Goal: Task Accomplishment & Management: Use online tool/utility

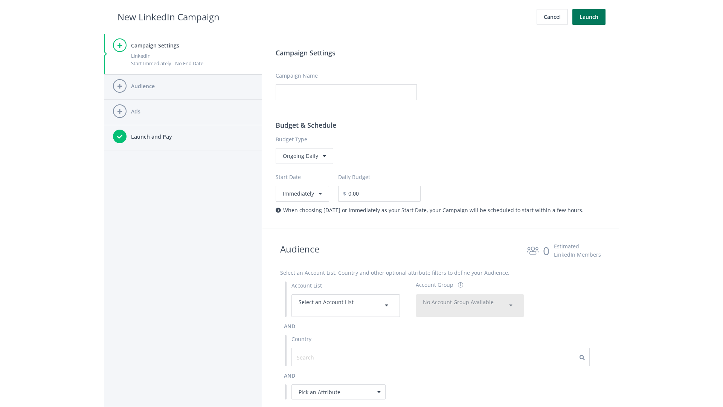
click at [589, 17] on button "Launch" at bounding box center [589, 17] width 33 height 16
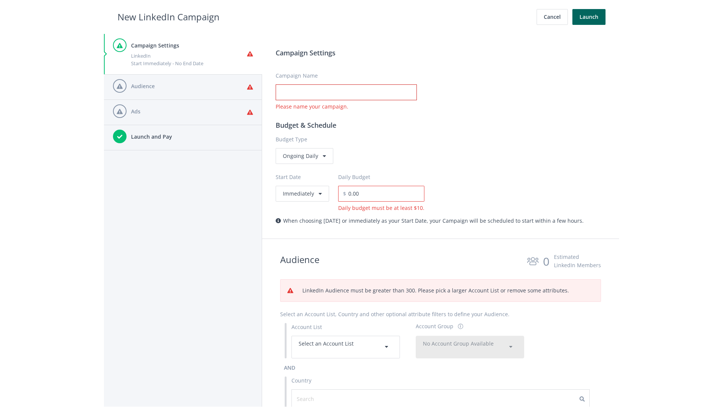
click at [346, 92] on input "Campaign Name" at bounding box center [346, 92] width 141 height 16
click at [168, 17] on h2 "New LinkedIn Campaign" at bounding box center [169, 17] width 102 height 14
type input "Campaign Name"
click at [168, 17] on h2 "New LinkedIn Campaign" at bounding box center [169, 17] width 102 height 14
click at [346, 347] on span "Select an Account List" at bounding box center [326, 343] width 55 height 7
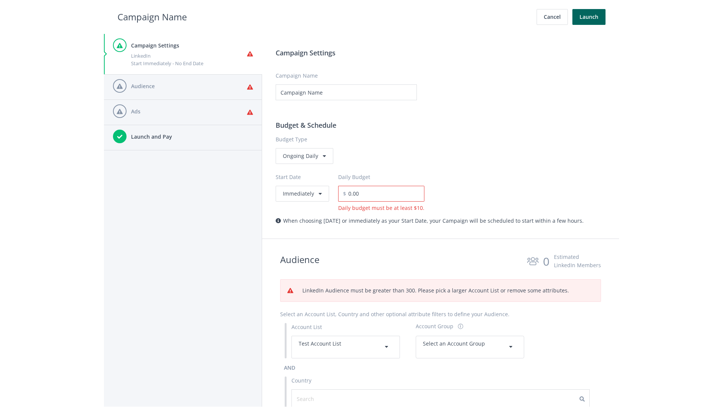
click at [470, 347] on span "Select an Account Group" at bounding box center [454, 343] width 62 height 7
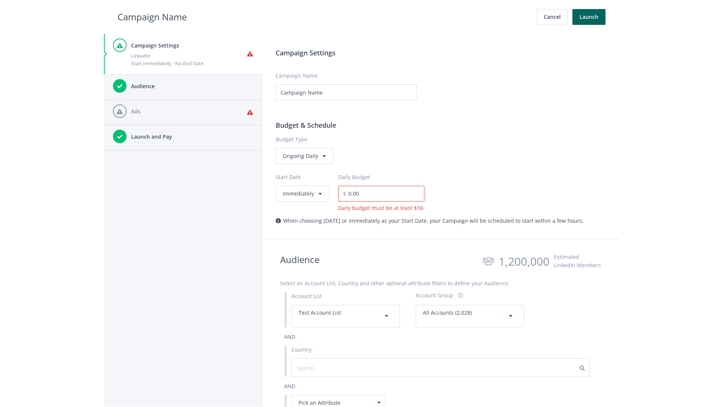
scroll to position [339, 0]
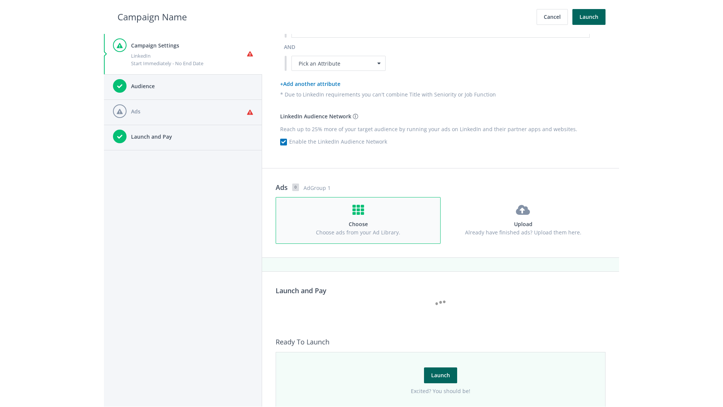
click at [358, 220] on h4 "Choose" at bounding box center [358, 224] width 151 height 8
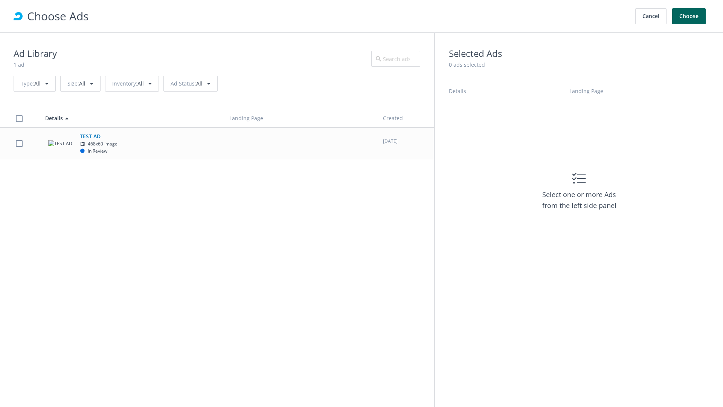
click at [217, 143] on td "TEST AD 468x60 Image In Review" at bounding box center [130, 143] width 184 height 32
checkbox input "true"
click at [689, 16] on button "Choose" at bounding box center [689, 16] width 34 height 16
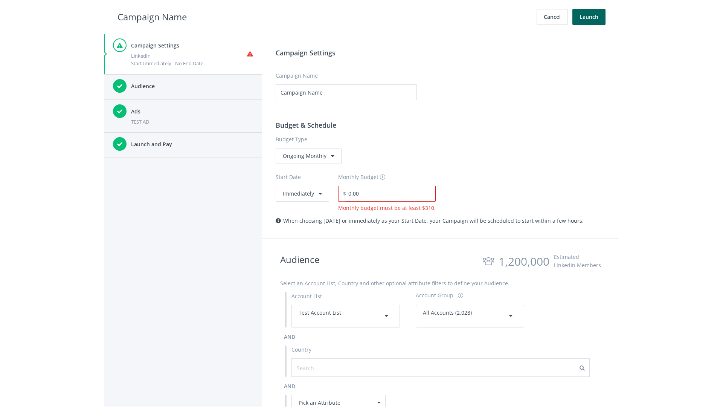
click at [388, 193] on input "0.00" at bounding box center [391, 194] width 90 height 16
click at [152, 17] on h2 "Campaign Name" at bounding box center [152, 17] width 69 height 14
type input "2,000.00"
click at [302, 193] on button "Immediately" at bounding box center [302, 194] width 53 height 16
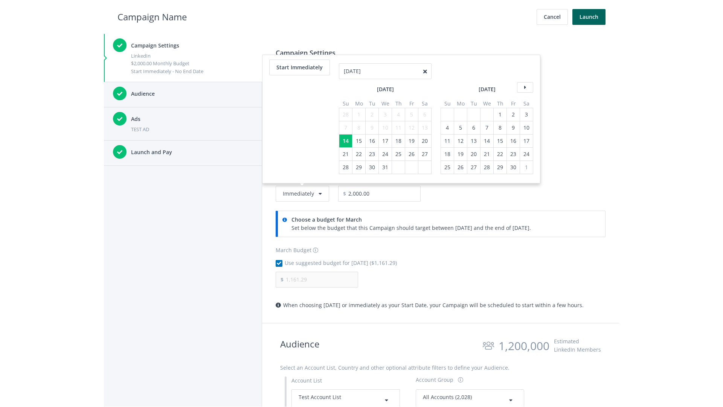
click at [398, 108] on div "4" at bounding box center [399, 114] width 10 height 13
type input "04/01/2021"
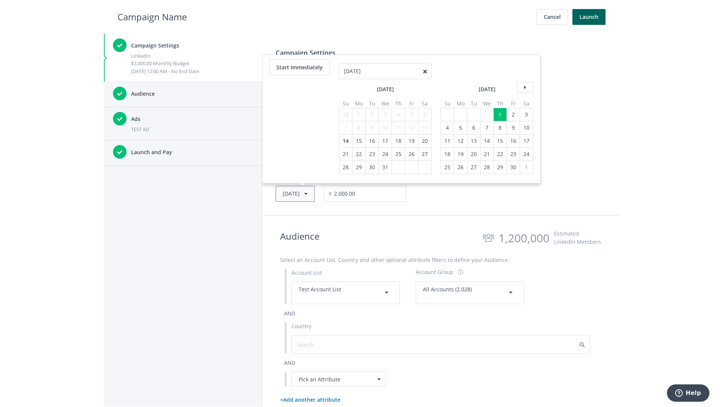
click at [307, 193] on button "Thu, Apr 1, 2021" at bounding box center [295, 194] width 39 height 16
click at [524, 74] on icon at bounding box center [525, 74] width 16 height 11
click at [345, 114] on div "4" at bounding box center [346, 114] width 10 height 13
type input "05/02/2021"
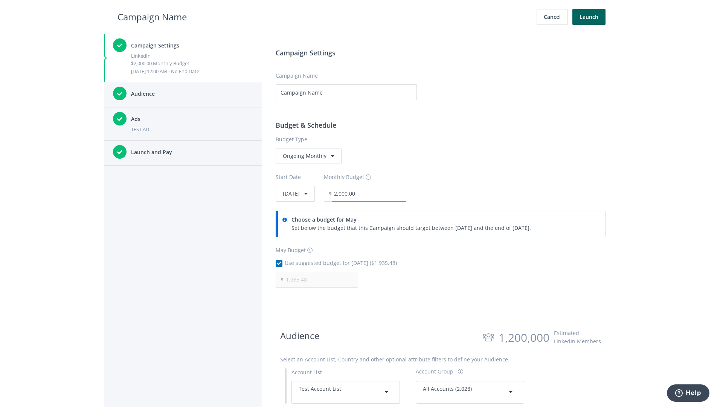
click at [390, 193] on input "2,000.00" at bounding box center [369, 194] width 75 height 16
click at [152, 17] on h2 "Campaign Name" at bounding box center [152, 17] width 69 height 14
type input "2,500.00"
type input "2,419.35"
checkbox input "false"
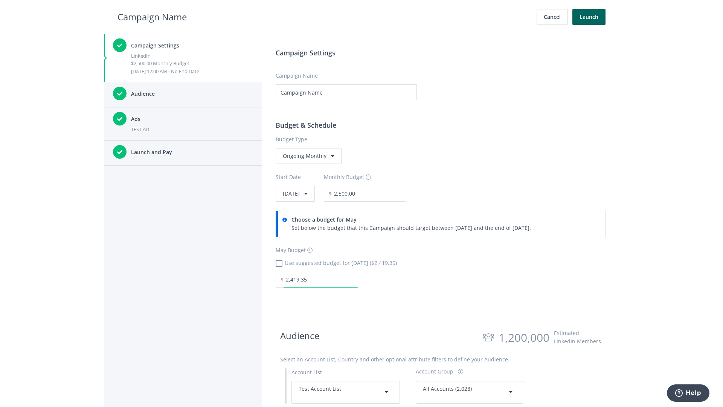
click at [321, 279] on input "2,419.35" at bounding box center [321, 280] width 75 height 16
type input "1,000.00"
click at [152, 17] on h2 "Campaign Name" at bounding box center [152, 17] width 69 height 14
click at [390, 193] on input "2,500.00" at bounding box center [369, 194] width 75 height 16
click at [152, 17] on h2 "Campaign Name" at bounding box center [152, 17] width 69 height 14
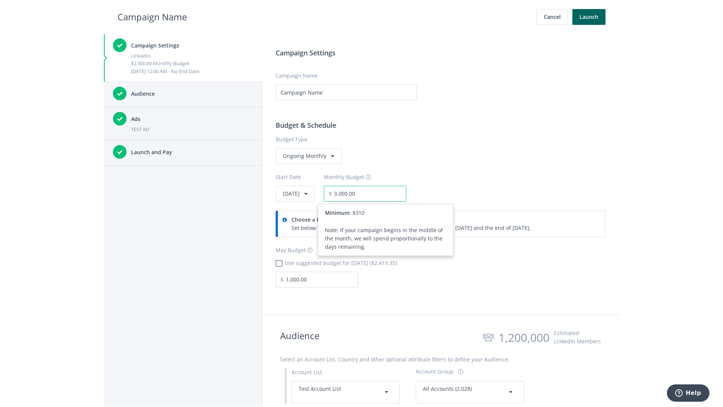
click at [390, 193] on input "3,000.00" at bounding box center [369, 194] width 75 height 16
click at [152, 17] on h2 "Campaign Name" at bounding box center [152, 17] width 69 height 14
type input "2,500.00"
checkbox input "true"
type input "2,419.35"
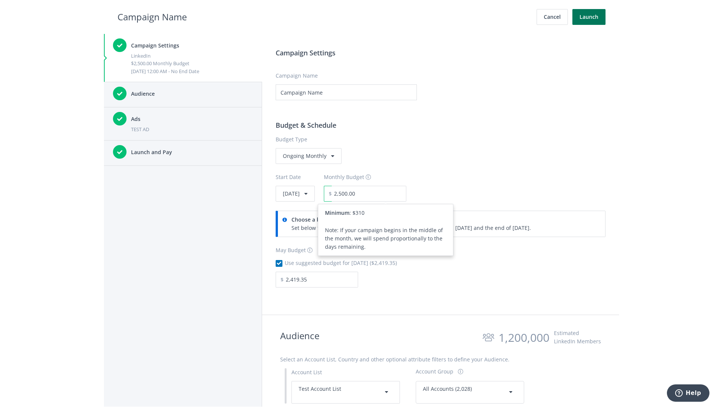
click at [589, 17] on button "Launch" at bounding box center [589, 17] width 33 height 16
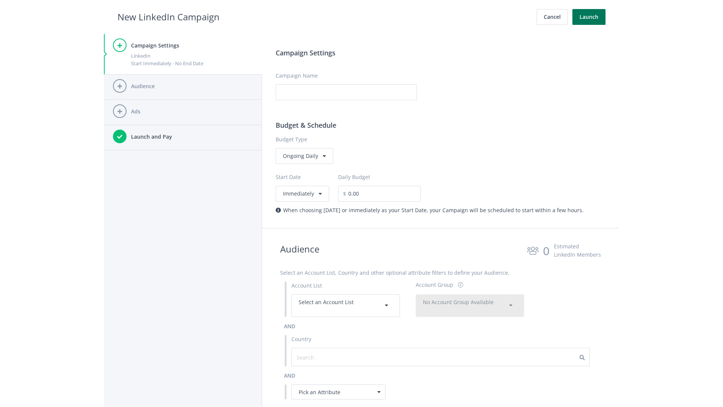
click at [589, 17] on button "Launch" at bounding box center [589, 17] width 33 height 16
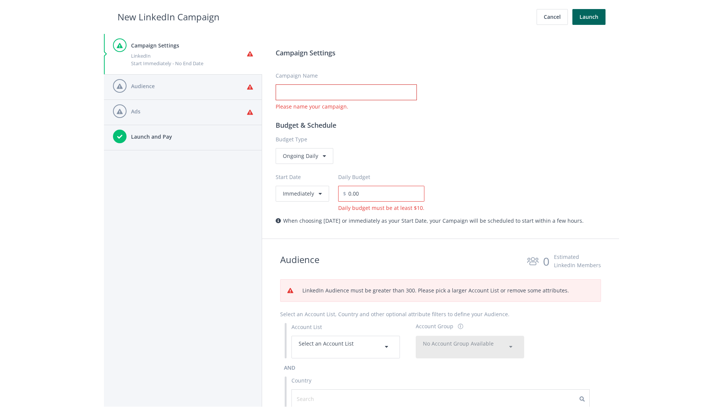
click at [346, 92] on input "Campaign Name" at bounding box center [346, 92] width 141 height 16
click at [168, 17] on h2 "New LinkedIn Campaign" at bounding box center [169, 17] width 102 height 14
type input "Campaign Name"
click at [168, 17] on h2 "New LinkedIn Campaign" at bounding box center [169, 17] width 102 height 14
click at [346, 347] on span "Select an Account List" at bounding box center [326, 343] width 55 height 7
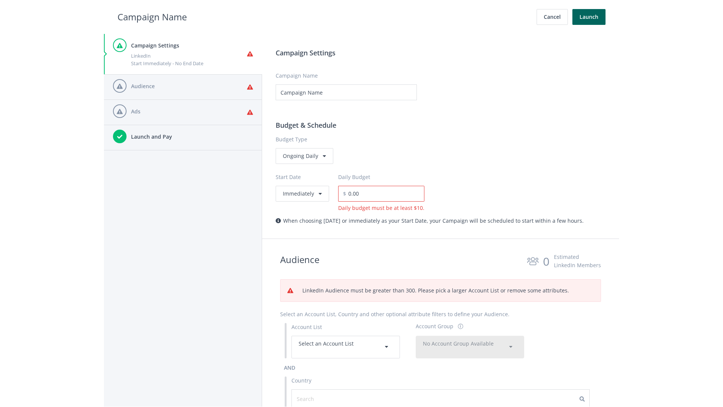
click at [470, 347] on span "No Account Group Available" at bounding box center [458, 343] width 71 height 7
click at [447, 365] on span "All Accounts (2,028)" at bounding box center [446, 365] width 47 height 7
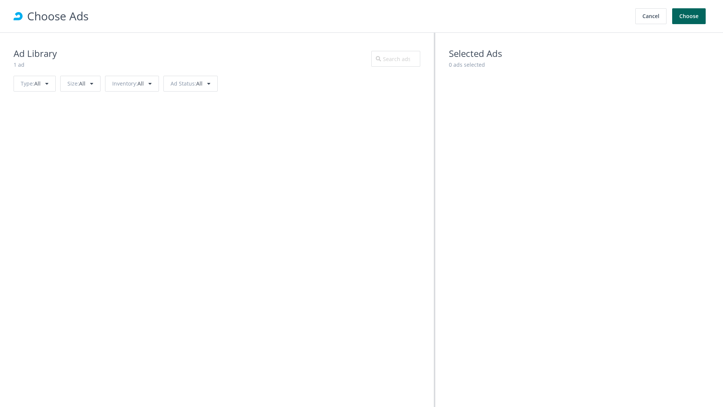
scroll to position [339, 0]
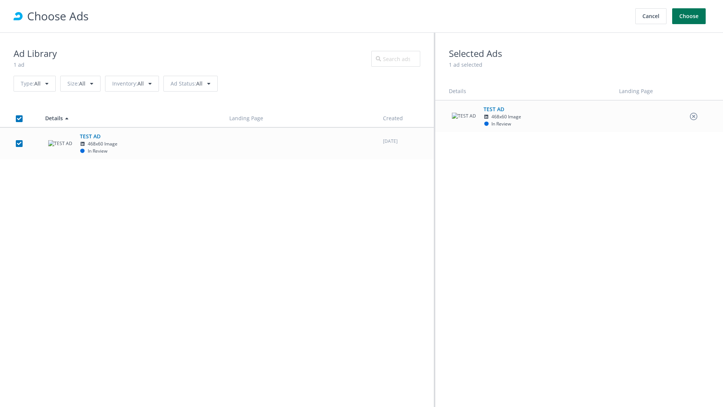
click at [689, 16] on button "Choose" at bounding box center [689, 16] width 34 height 16
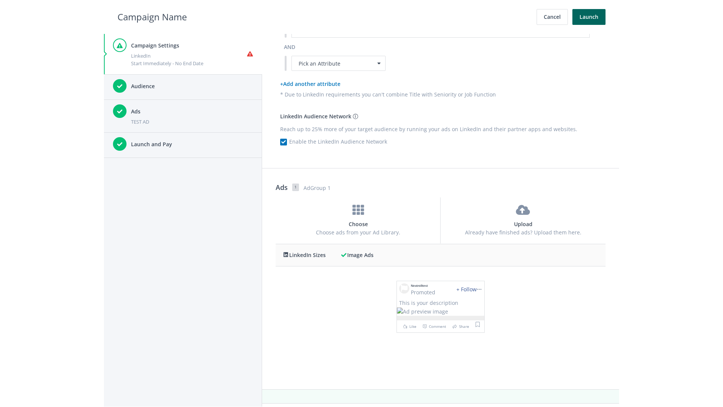
scroll to position [0, 0]
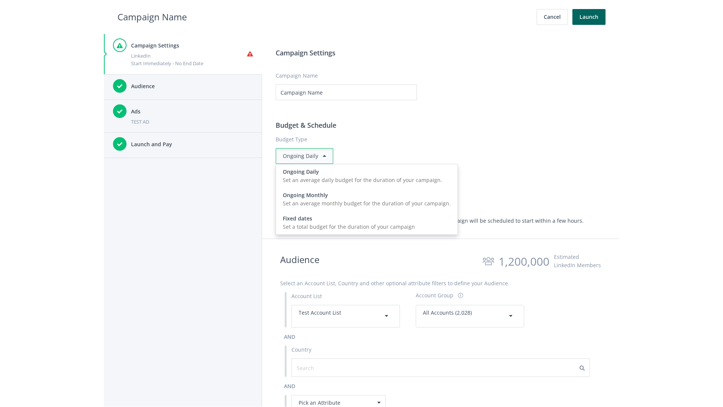
click at [383, 193] on input "0.00" at bounding box center [385, 194] width 78 height 16
click at [152, 17] on h2 "Campaign Name" at bounding box center [152, 17] width 69 height 14
type input "15.00"
click at [589, 17] on button "Launch" at bounding box center [589, 17] width 33 height 16
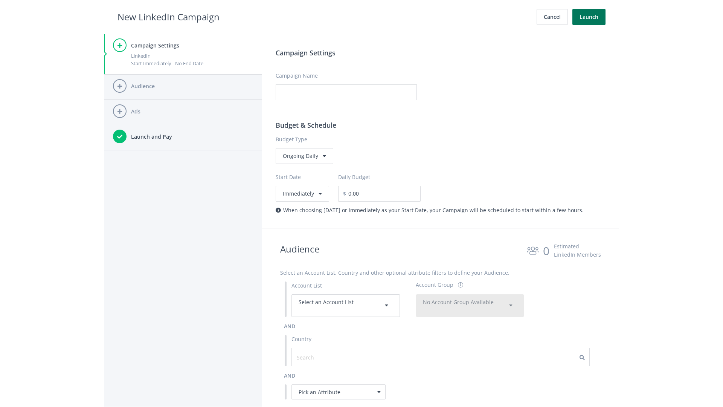
click at [589, 17] on button "Launch" at bounding box center [589, 17] width 33 height 16
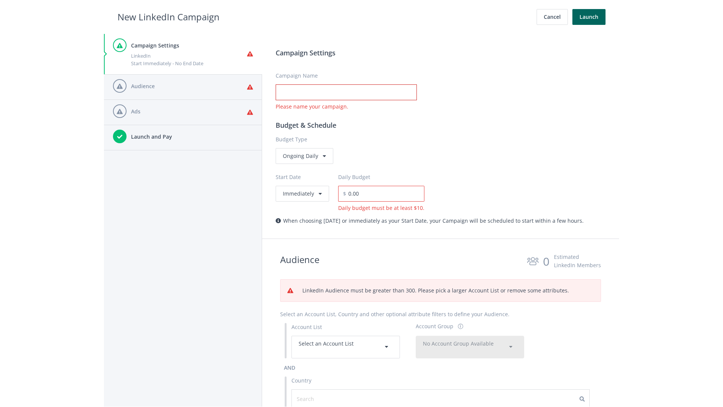
click at [346, 92] on input "Campaign Name" at bounding box center [346, 92] width 141 height 16
click at [168, 17] on h2 "New LinkedIn Campaign" at bounding box center [169, 17] width 102 height 14
type input "Campaign Name"
click at [168, 17] on h2 "New LinkedIn Campaign" at bounding box center [169, 17] width 102 height 14
click at [346, 347] on span "Select an Account List" at bounding box center [326, 343] width 55 height 7
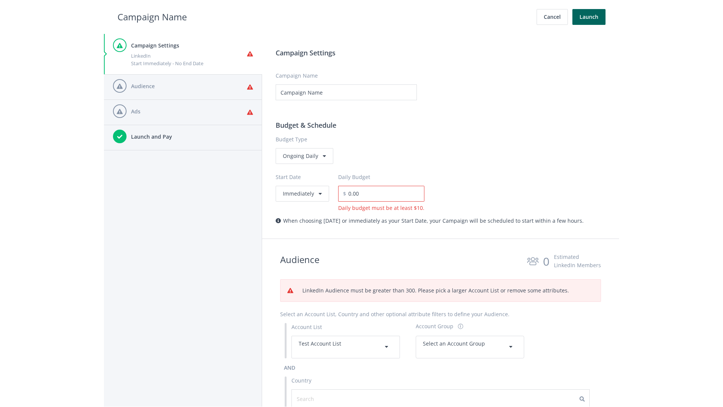
click at [470, 347] on span "Select an Account Group" at bounding box center [454, 343] width 62 height 7
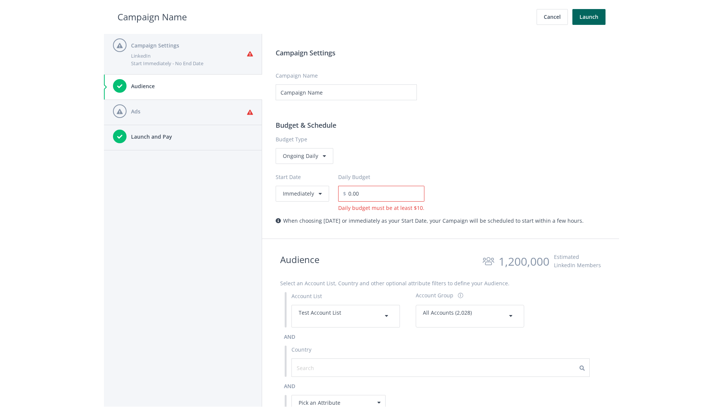
scroll to position [339, 0]
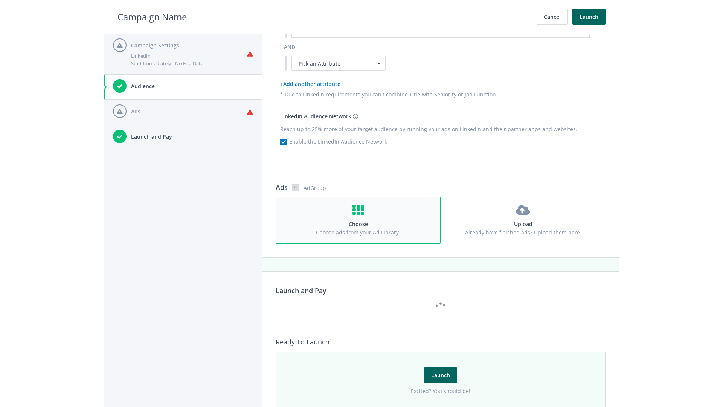
click at [358, 220] on h4 "Choose" at bounding box center [358, 224] width 151 height 8
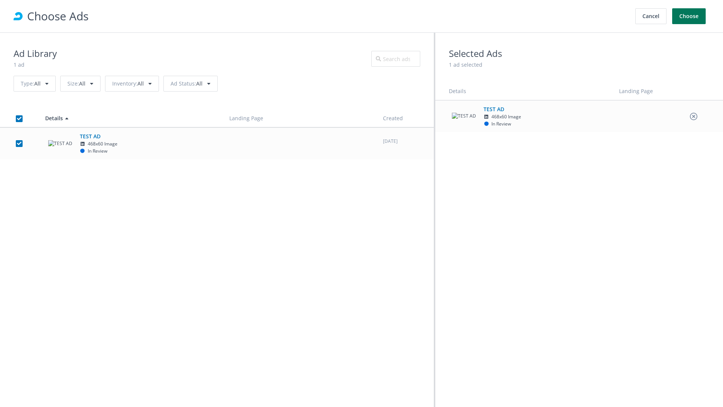
click at [689, 16] on button "Choose" at bounding box center [689, 16] width 34 height 16
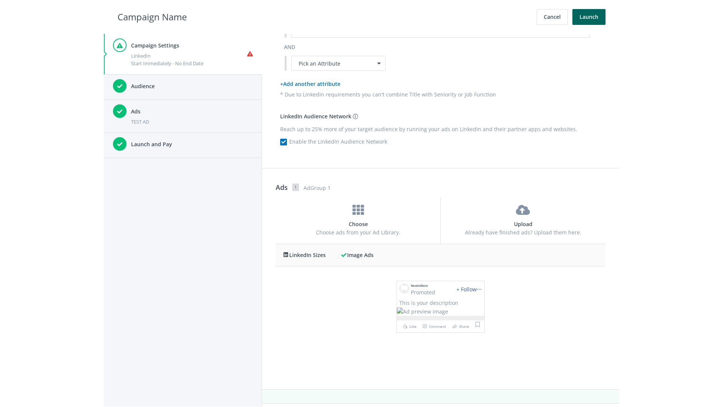
scroll to position [0, 0]
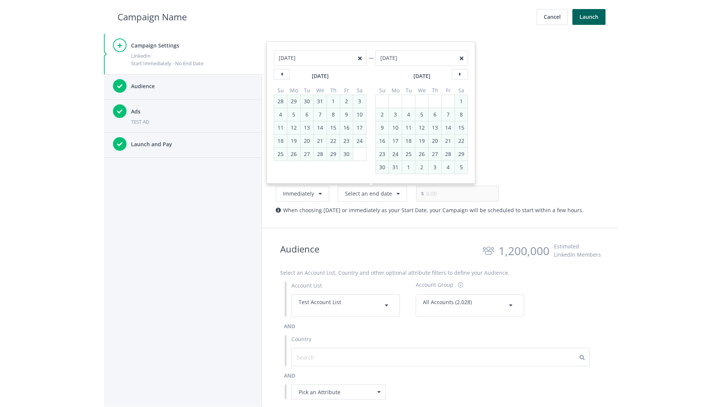
type input "05/01/2021"
click at [449, 193] on input "0.00" at bounding box center [461, 194] width 75 height 16
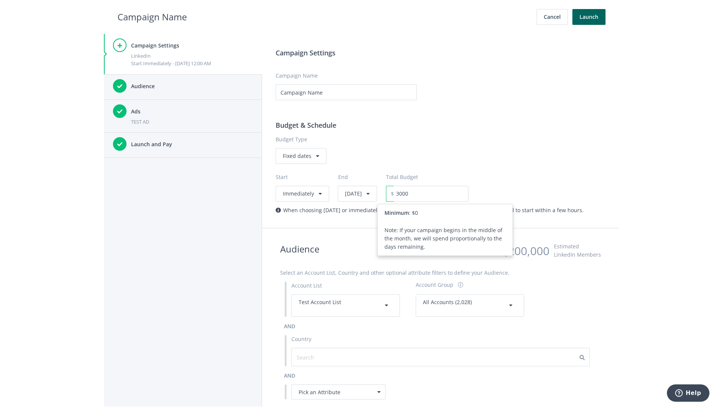
click at [152, 17] on h2 "Campaign Name" at bounding box center [152, 17] width 69 height 14
type input "3,000.00"
click at [589, 17] on button "Launch" at bounding box center [589, 17] width 33 height 16
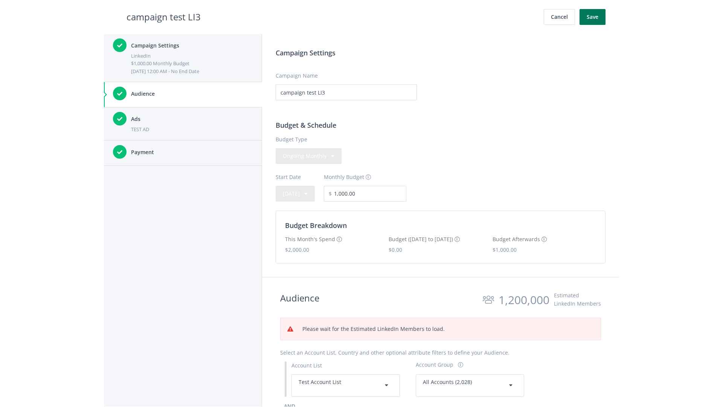
click at [593, 17] on button "Save" at bounding box center [593, 17] width 26 height 16
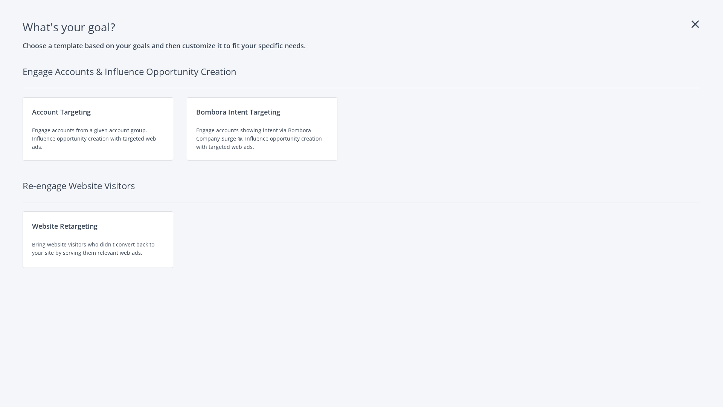
click at [98, 129] on div "Engage accounts from a given account group. Influence opportunity creation with…" at bounding box center [98, 138] width 132 height 25
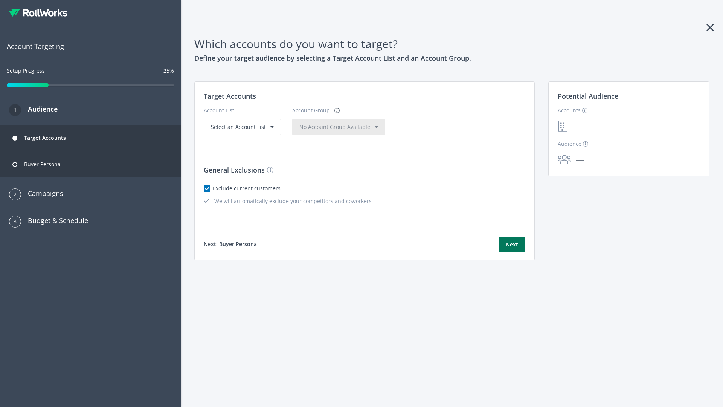
click at [512, 244] on button "Next" at bounding box center [512, 245] width 27 height 16
click at [241, 130] on span "Select an Account List" at bounding box center [238, 126] width 55 height 7
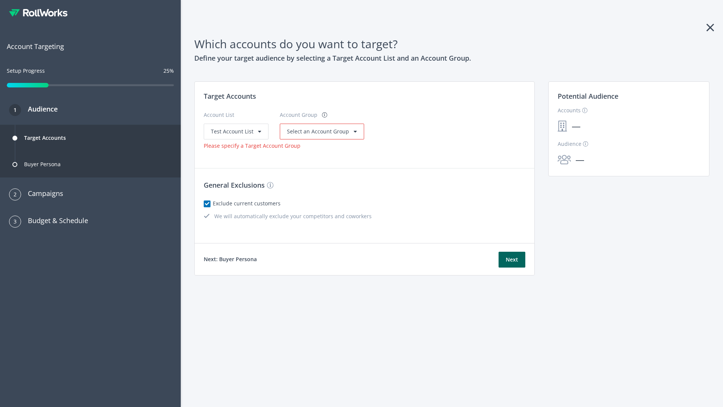
click at [320, 131] on span "Select an Account Group" at bounding box center [318, 131] width 62 height 7
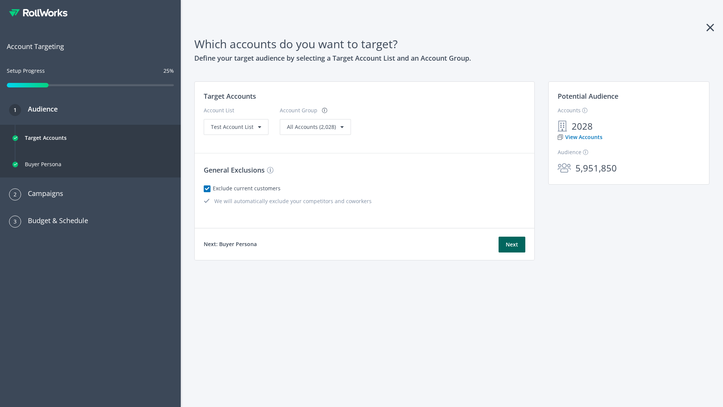
click at [580, 137] on link "View Accounts" at bounding box center [580, 137] width 45 height 8
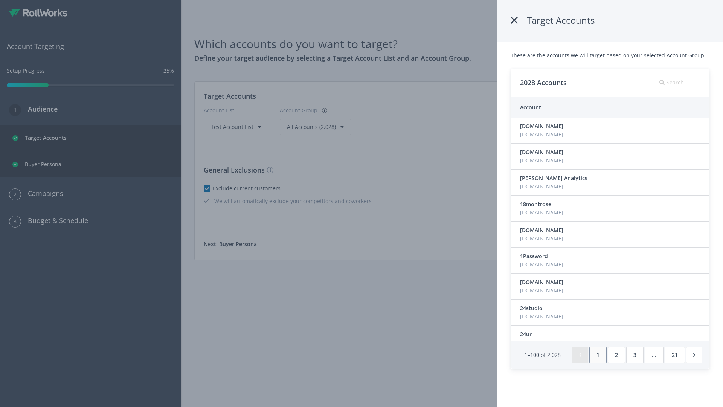
click at [516, 20] on icon at bounding box center [514, 21] width 7 height 14
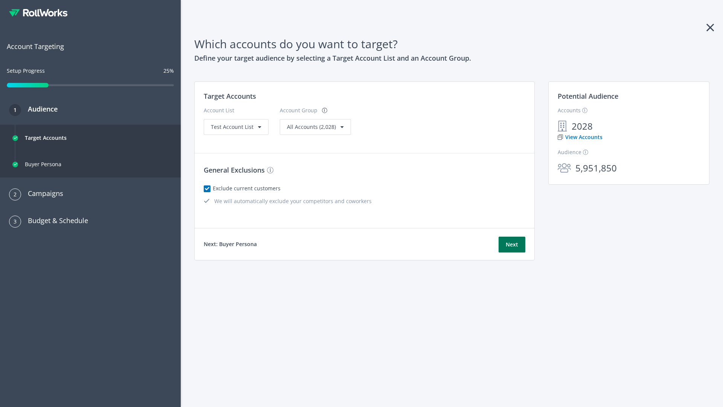
click at [512, 244] on button "Next" at bounding box center [512, 245] width 27 height 16
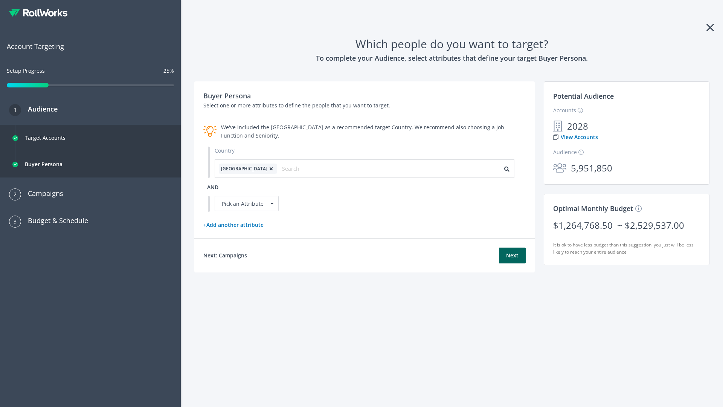
click at [267, 168] on icon at bounding box center [271, 168] width 8 height 5
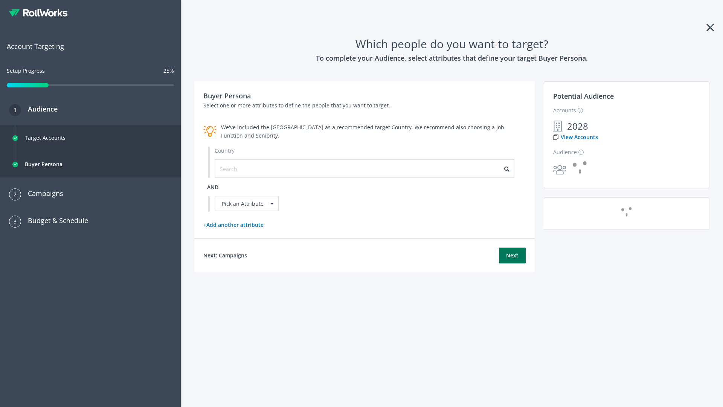
click at [512, 255] on button "Next" at bounding box center [512, 255] width 27 height 16
click at [249, 168] on input "text" at bounding box center [253, 169] width 67 height 8
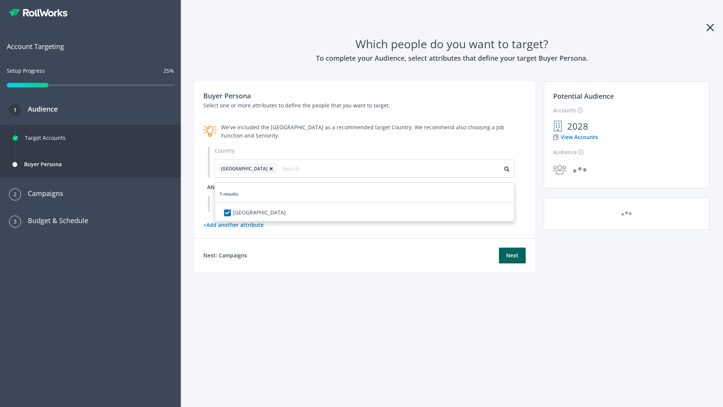
click at [213, 187] on span "and" at bounding box center [212, 186] width 11 height 7
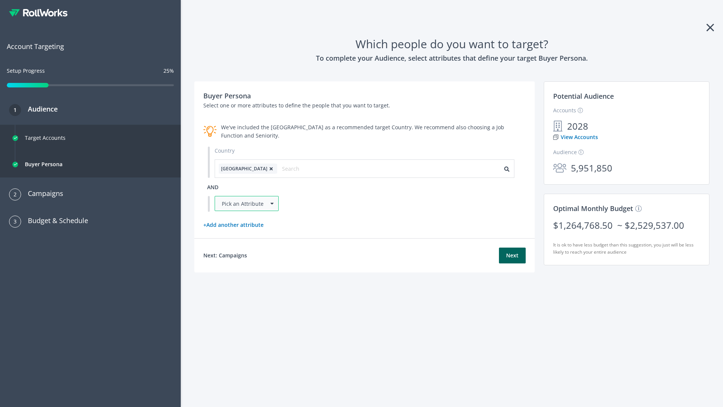
click at [247, 203] on div "Pick an Attribute" at bounding box center [247, 203] width 64 height 15
click at [512, 263] on button "Next" at bounding box center [512, 255] width 27 height 16
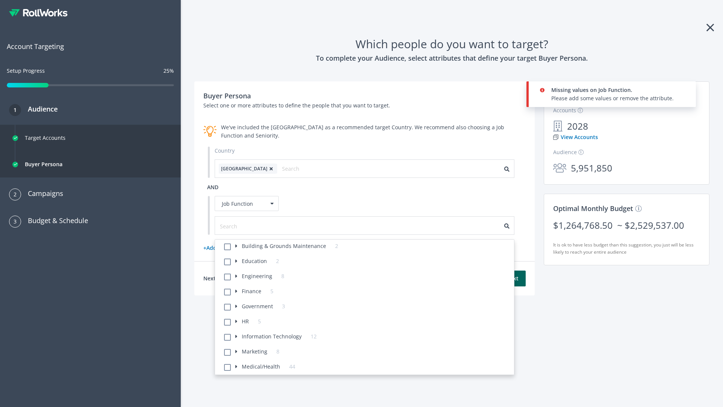
click at [367, 247] on li "Building & Grounds Maintenance 2" at bounding box center [367, 247] width 295 height 15
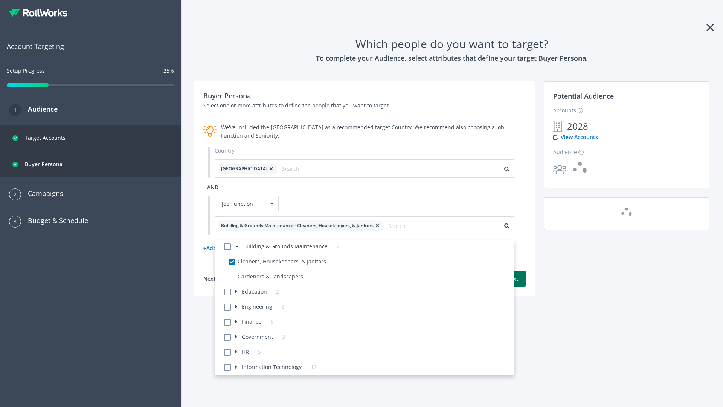
click at [512, 278] on button "Next" at bounding box center [512, 279] width 27 height 16
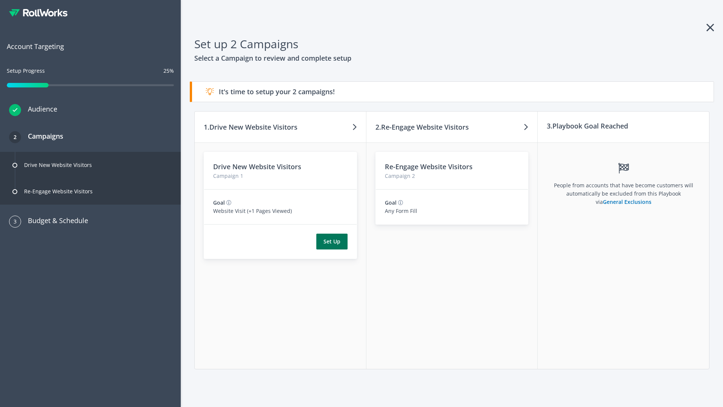
click at [332, 241] on button "Set Up" at bounding box center [331, 242] width 31 height 16
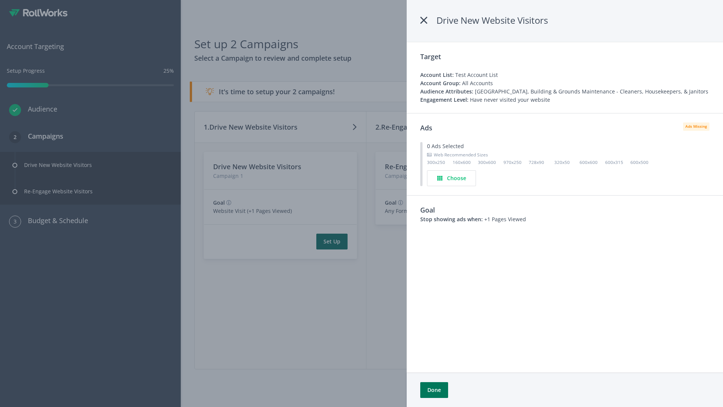
click at [434, 390] on button "Done" at bounding box center [434, 390] width 28 height 16
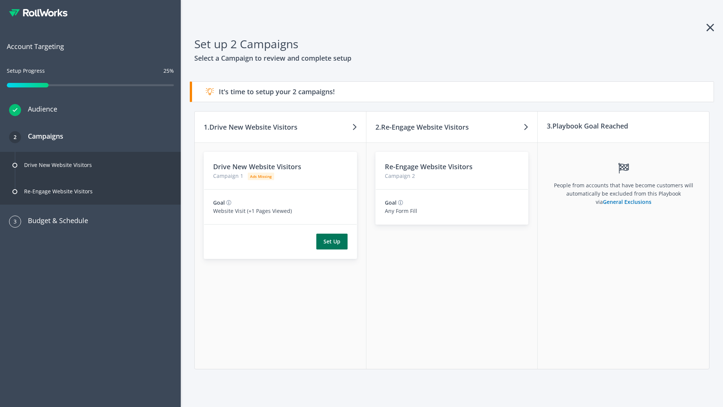
click at [332, 241] on button "Set Up" at bounding box center [331, 242] width 31 height 16
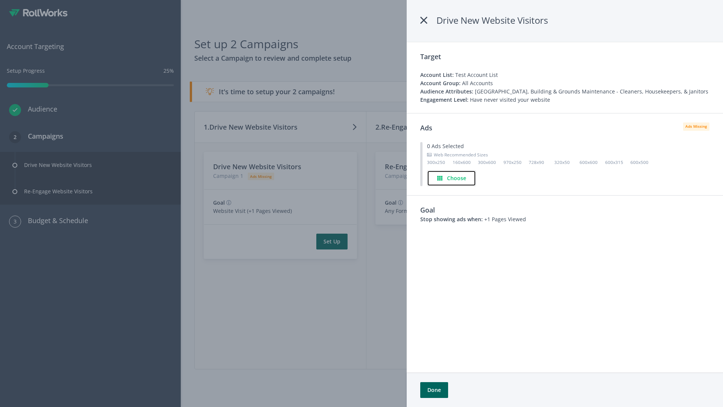
click at [452, 178] on h4 "Choose" at bounding box center [456, 178] width 19 height 8
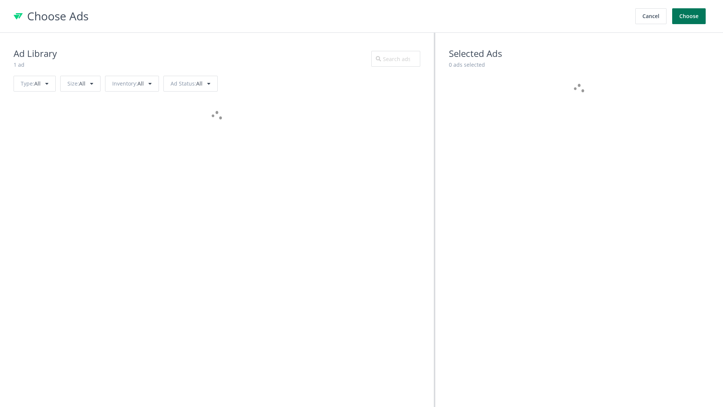
click at [689, 16] on button "Choose" at bounding box center [689, 16] width 34 height 16
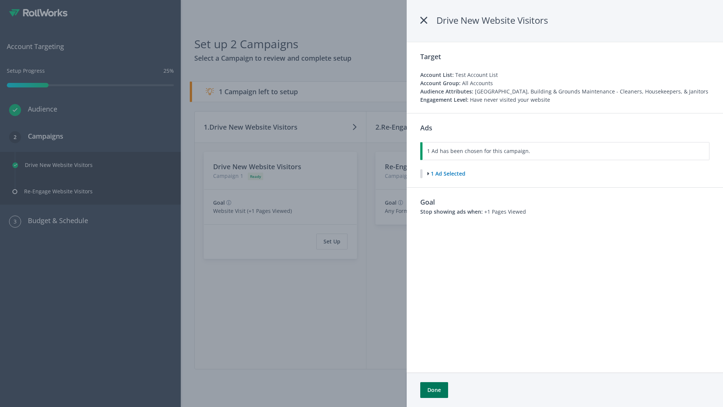
click at [434, 390] on button "Done" at bounding box center [434, 390] width 28 height 16
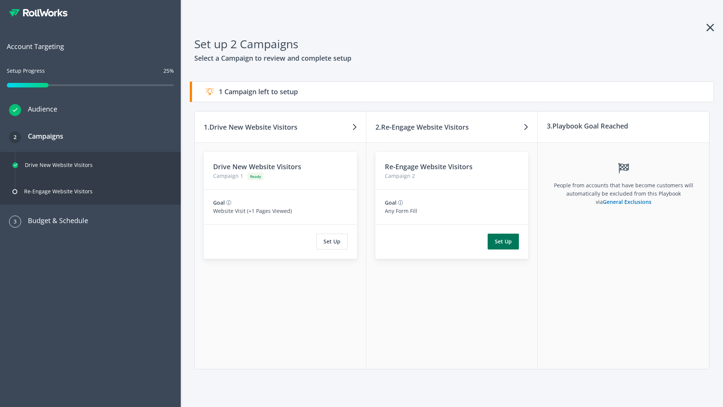
click at [504, 241] on button "Set Up" at bounding box center [503, 242] width 31 height 16
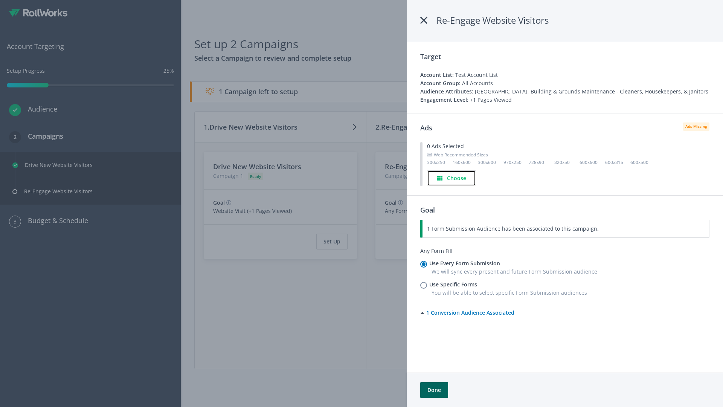
click at [452, 178] on h4 "Choose" at bounding box center [456, 178] width 19 height 8
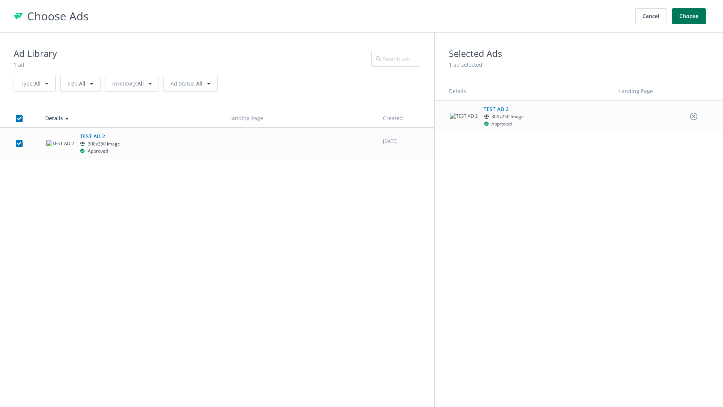
click at [689, 16] on button "Choose" at bounding box center [689, 16] width 34 height 16
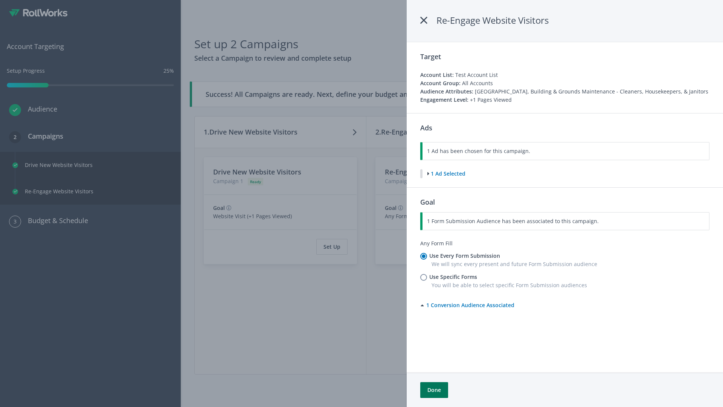
click at [434, 390] on button "Done" at bounding box center [434, 390] width 28 height 16
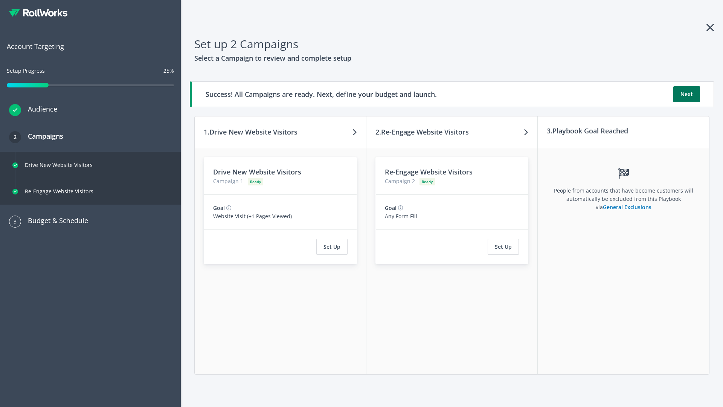
click at [687, 94] on button "Next" at bounding box center [687, 94] width 27 height 16
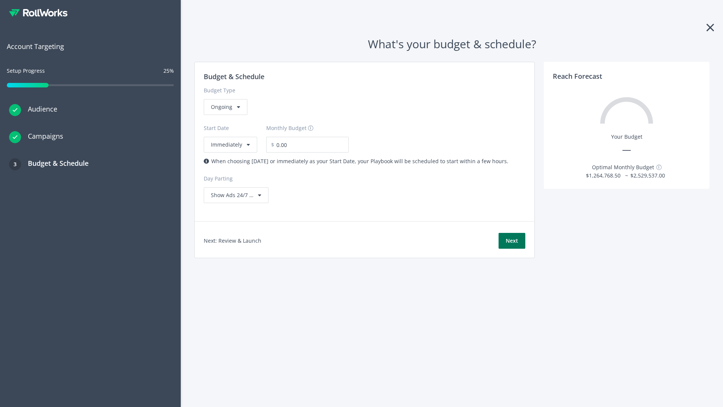
click at [512, 241] on button "Next" at bounding box center [512, 241] width 27 height 16
click at [225, 115] on div "Ongoing" at bounding box center [226, 107] width 44 height 16
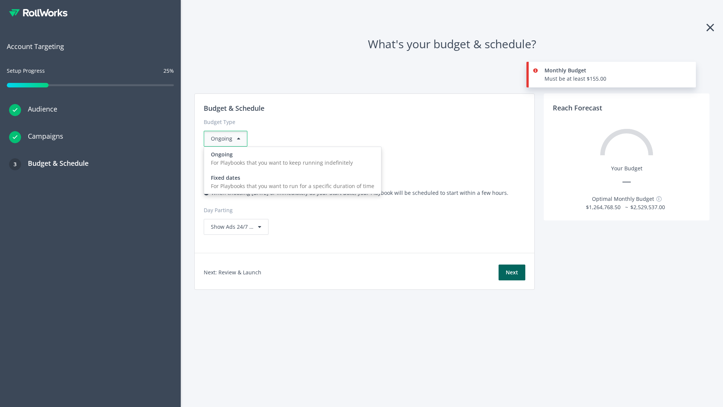
click at [290, 182] on div "For Playbooks that you want to run for a specific duration of time" at bounding box center [292, 186] width 163 height 8
click at [229, 139] on div "Ongoing" at bounding box center [226, 139] width 44 height 16
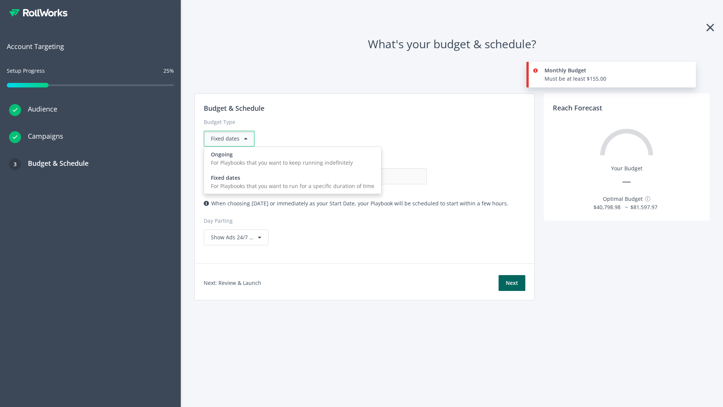
click at [290, 159] on div "For Playbooks that you want to keep running indefinitely" at bounding box center [292, 163] width 163 height 8
click at [352, 176] on input "0.00" at bounding box center [389, 176] width 75 height 16
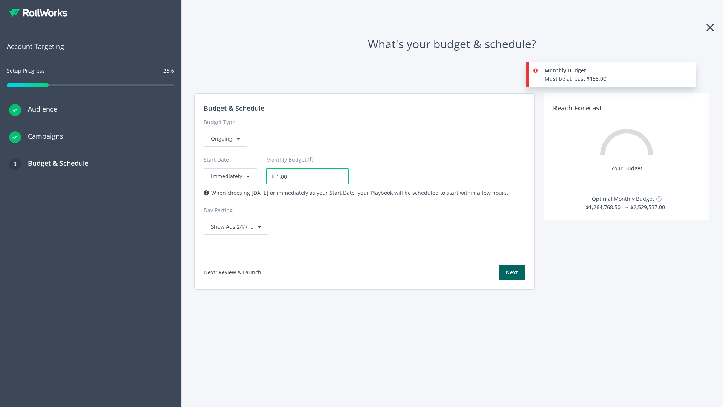
click at [319, 176] on input "1.00" at bounding box center [311, 176] width 75 height 16
type input "1,000.00"
click at [230, 168] on button "Immediately" at bounding box center [230, 176] width 53 height 16
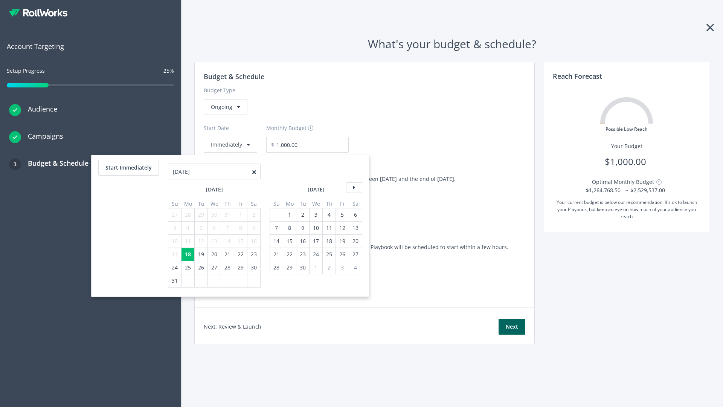
click at [353, 188] on icon at bounding box center [354, 187] width 16 height 11
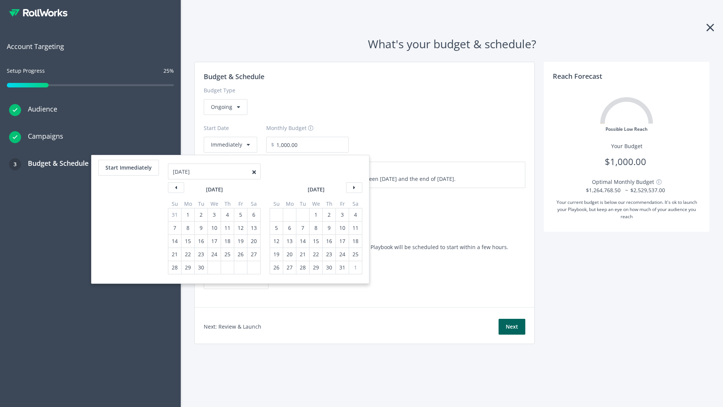
click at [276, 228] on div "5" at bounding box center [277, 227] width 10 height 13
type input "870.97"
click at [315, 215] on div "1" at bounding box center [316, 214] width 10 height 13
click at [128, 168] on button "Start Immediately" at bounding box center [128, 168] width 61 height 16
type input "[DATE]"
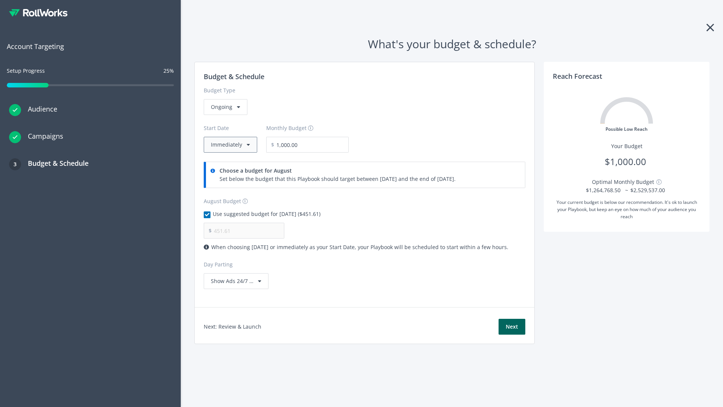
click at [230, 145] on button "Immediately" at bounding box center [230, 145] width 53 height 16
click at [512, 327] on button "Next" at bounding box center [512, 327] width 27 height 16
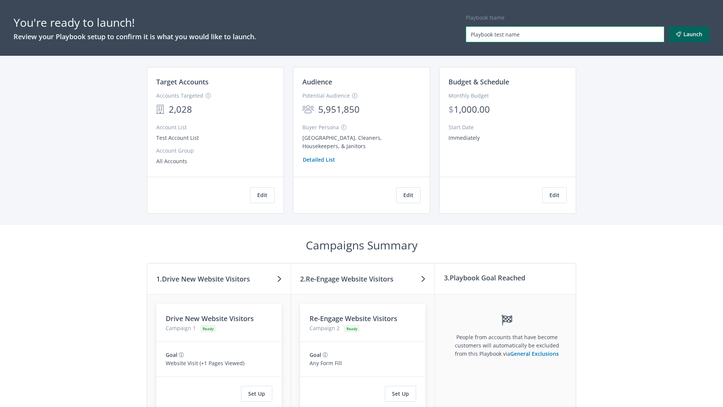
type input "Playbook test name"
click at [689, 34] on button "Launch" at bounding box center [689, 34] width 41 height 16
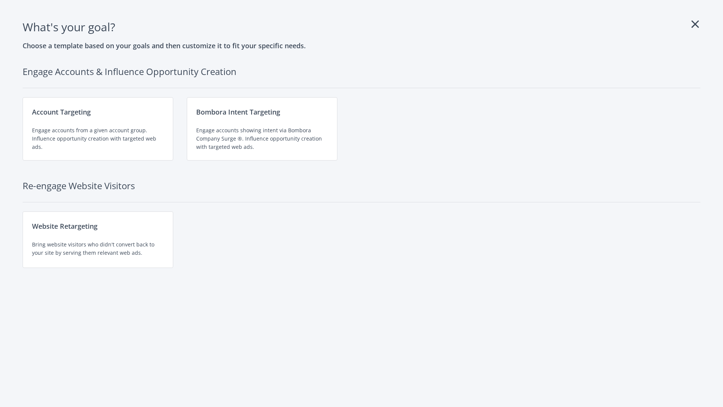
click at [262, 129] on div "Engage accounts showing intent via Bombora Company Surge ®. Influence opportuni…" at bounding box center [262, 138] width 132 height 25
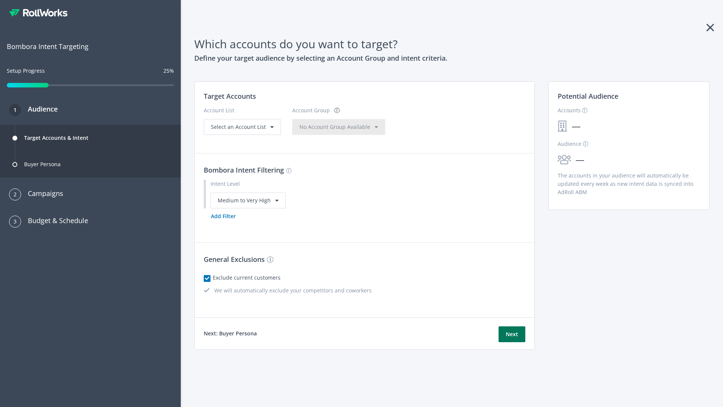
click at [512, 334] on button "Next" at bounding box center [512, 334] width 27 height 16
click at [223, 224] on button "Add Filter" at bounding box center [223, 216] width 39 height 16
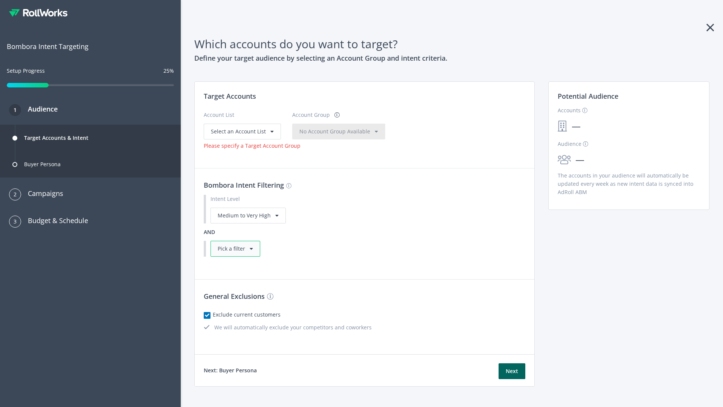
click at [235, 248] on div "Pick a filter" at bounding box center [236, 249] width 50 height 16
click at [512, 364] on button "Next" at bounding box center [512, 371] width 27 height 16
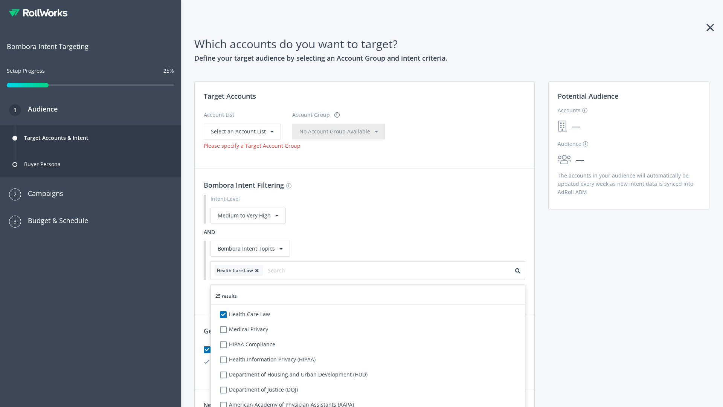
scroll to position [41, 0]
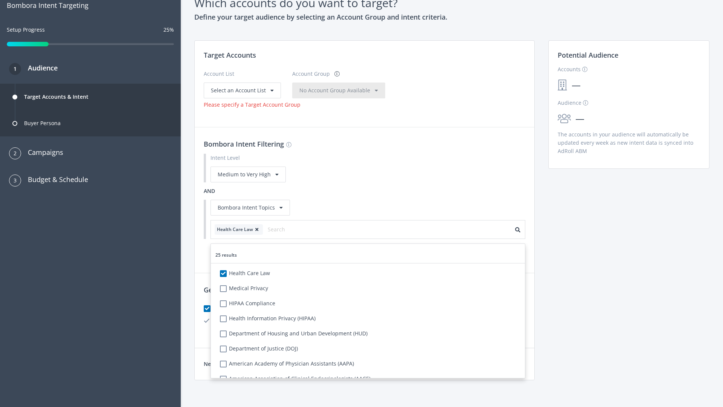
click at [241, 90] on span "Select an Account List" at bounding box center [238, 90] width 55 height 7
click at [343, 94] on span "No Account Group Available" at bounding box center [334, 90] width 71 height 7
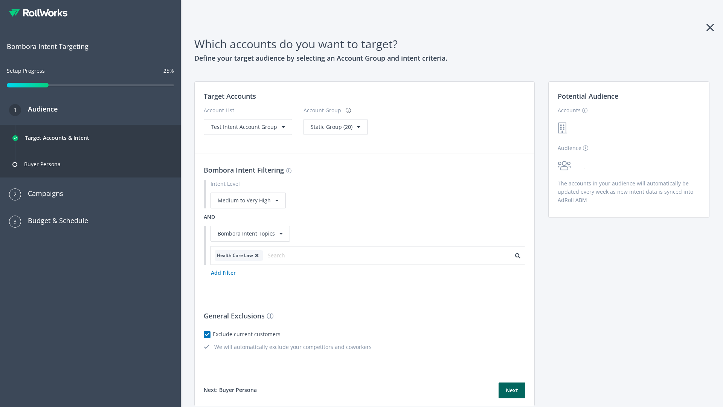
click at [333, 127] on span "Static Group (20)" at bounding box center [332, 126] width 42 height 7
click at [247, 127] on span "Test Intent Account Group" at bounding box center [244, 126] width 66 height 7
click at [320, 130] on span "Static Group (20)" at bounding box center [332, 126] width 42 height 7
click at [512, 390] on button "Next" at bounding box center [512, 390] width 27 height 16
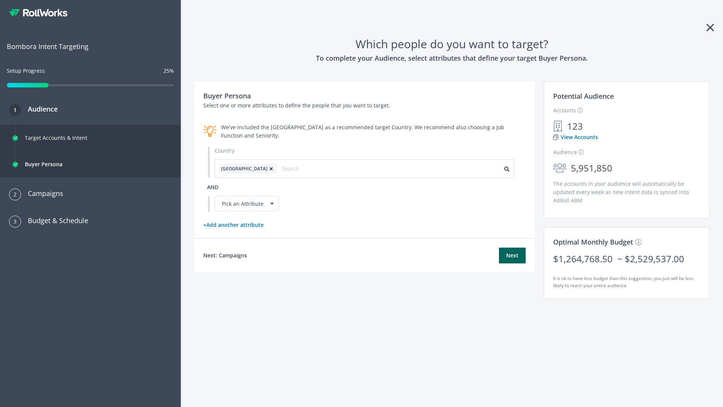
click at [267, 168] on icon at bounding box center [271, 168] width 8 height 5
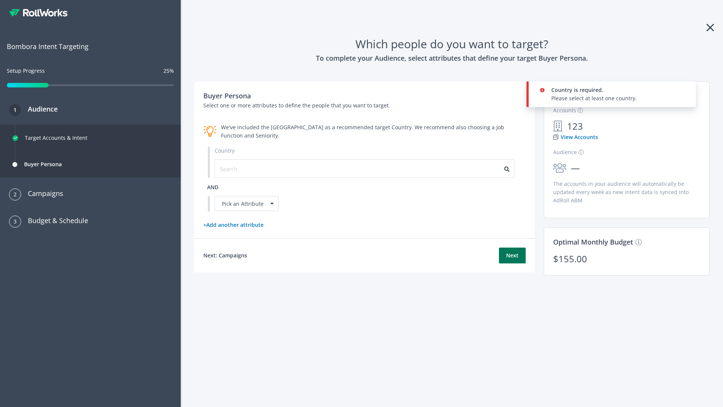
click at [512, 255] on button "Next" at bounding box center [512, 255] width 27 height 16
click at [249, 168] on input "text" at bounding box center [253, 169] width 67 height 8
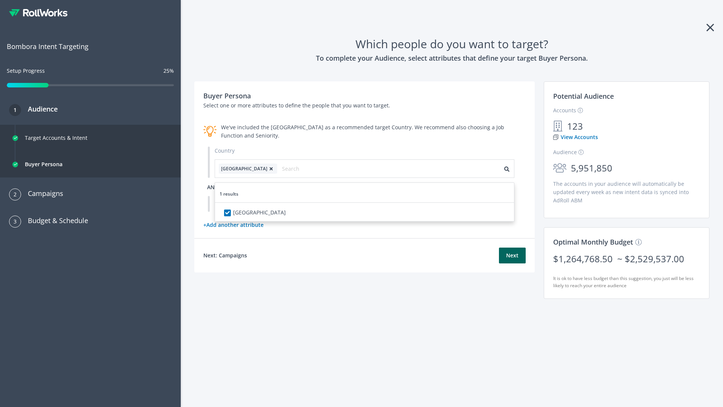
click at [213, 187] on span "and" at bounding box center [212, 186] width 11 height 7
click at [247, 203] on div "Pick an Attribute" at bounding box center [247, 203] width 64 height 15
click at [512, 263] on button "Next" at bounding box center [512, 255] width 27 height 16
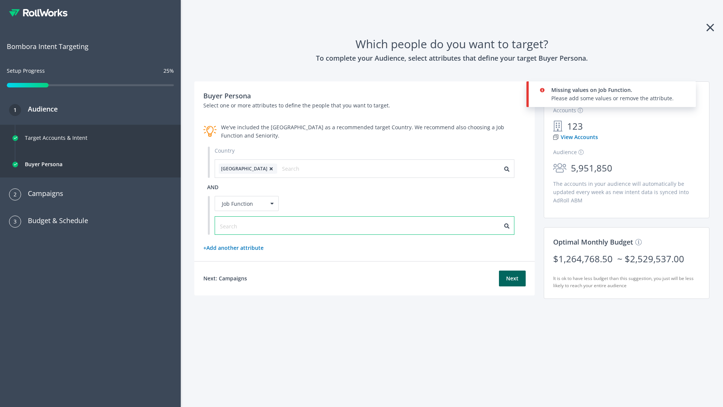
click at [249, 225] on input "text" at bounding box center [253, 226] width 67 height 8
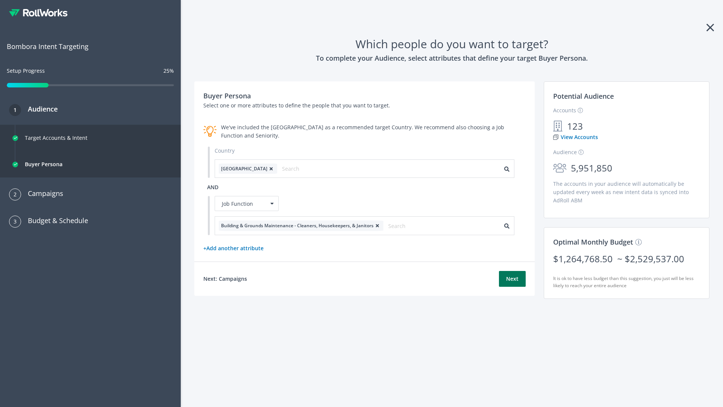
click at [512, 278] on button "Next" at bounding box center [512, 279] width 27 height 16
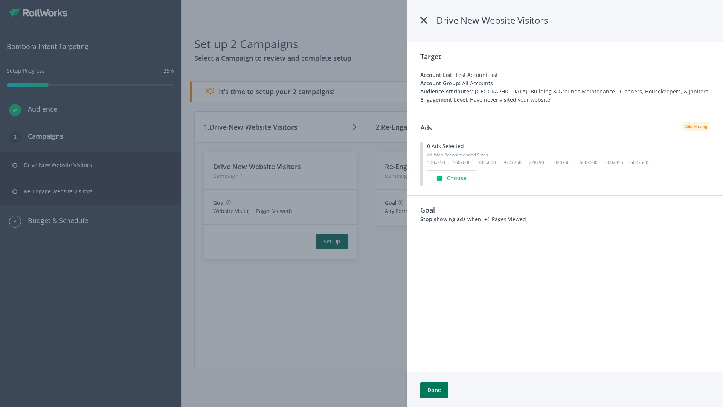
click at [434, 390] on button "Done" at bounding box center [434, 390] width 28 height 16
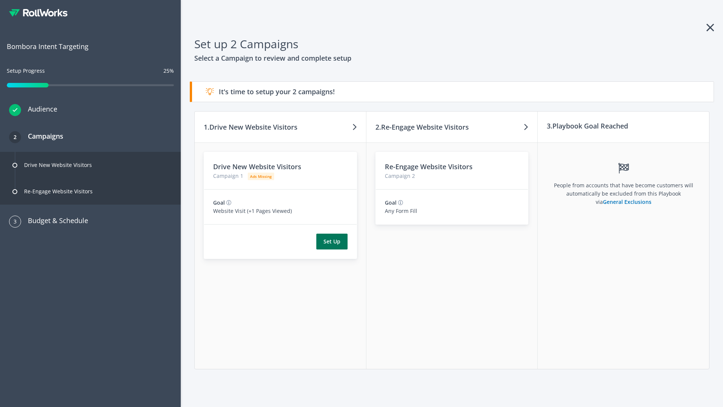
click at [332, 241] on button "Set Up" at bounding box center [331, 242] width 31 height 16
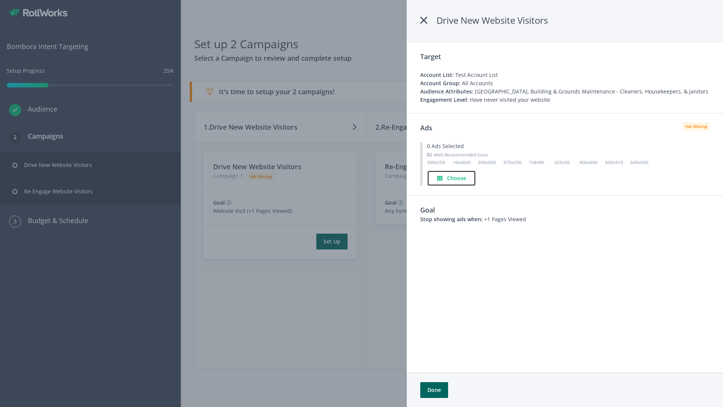
click at [452, 178] on h4 "Choose" at bounding box center [456, 178] width 19 height 8
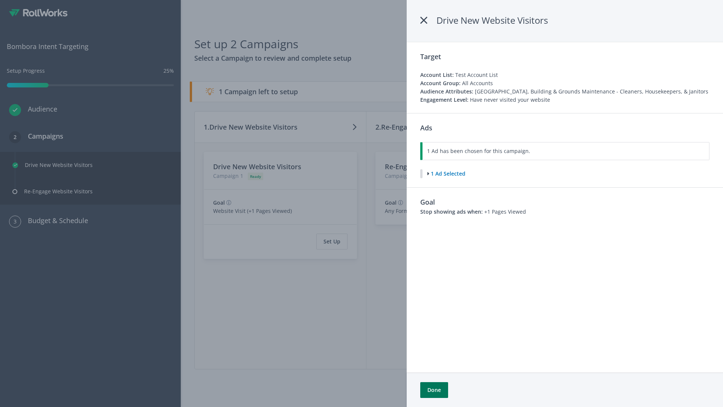
click at [434, 390] on button "Done" at bounding box center [434, 390] width 28 height 16
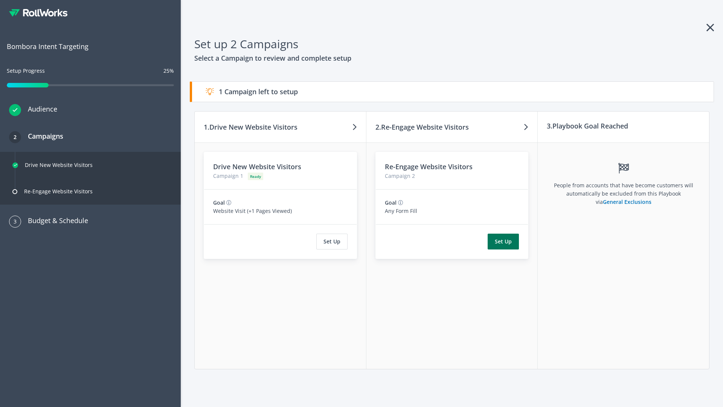
click at [504, 241] on button "Set Up" at bounding box center [503, 242] width 31 height 16
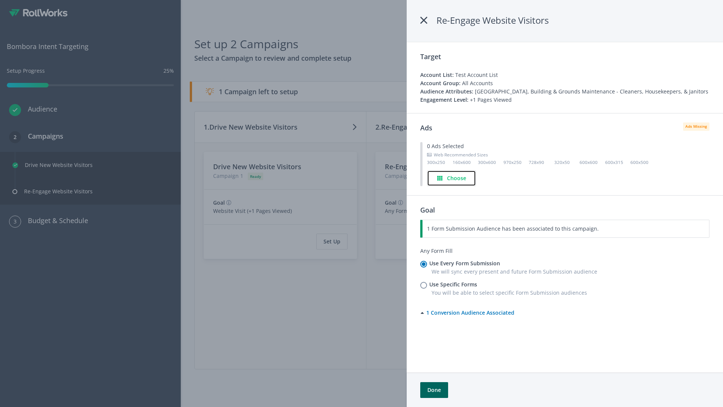
click at [452, 178] on h4 "Choose" at bounding box center [456, 178] width 19 height 8
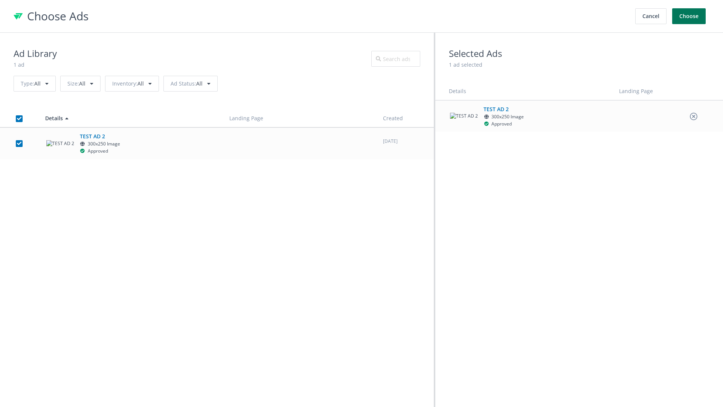
click at [689, 16] on button "Choose" at bounding box center [689, 16] width 34 height 16
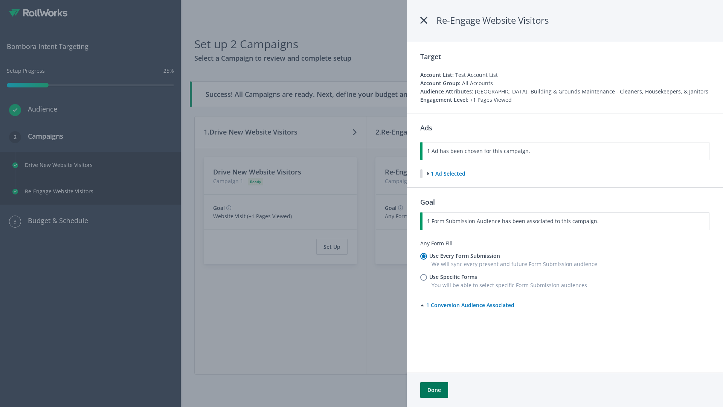
click at [434, 390] on button "Done" at bounding box center [434, 390] width 28 height 16
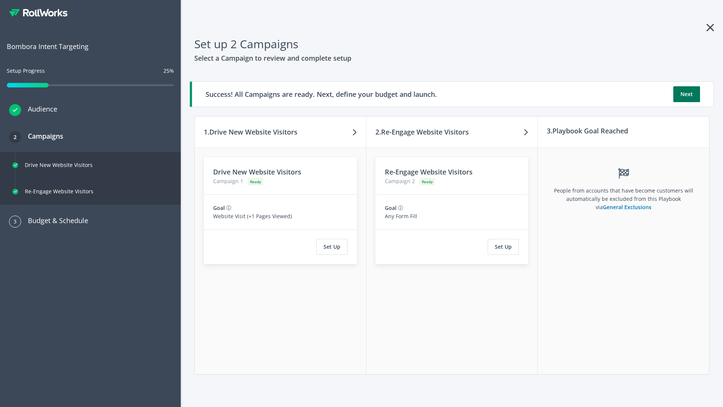
click at [687, 94] on button "Next" at bounding box center [687, 94] width 27 height 16
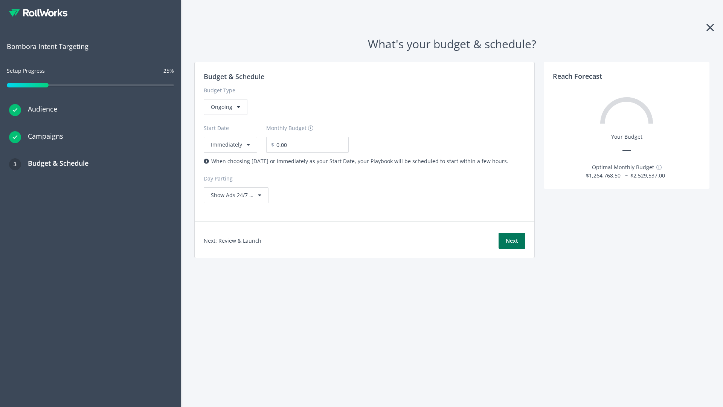
click at [512, 241] on button "Next" at bounding box center [512, 241] width 27 height 16
click at [225, 115] on div "Ongoing" at bounding box center [226, 107] width 44 height 16
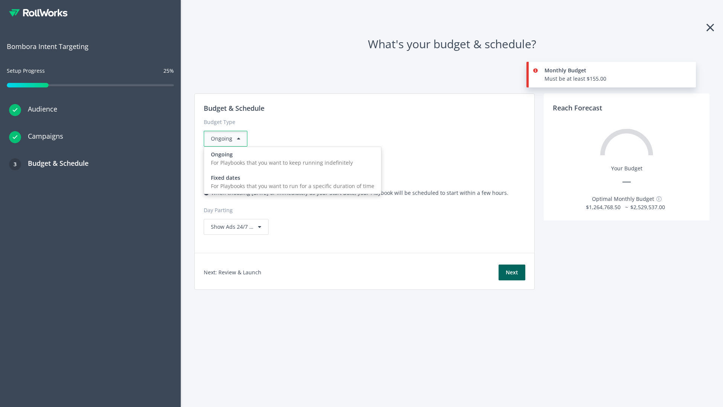
click at [290, 182] on div "For Playbooks that you want to run for a specific duration of time" at bounding box center [292, 186] width 163 height 8
click at [229, 139] on div "Ongoing" at bounding box center [226, 139] width 44 height 16
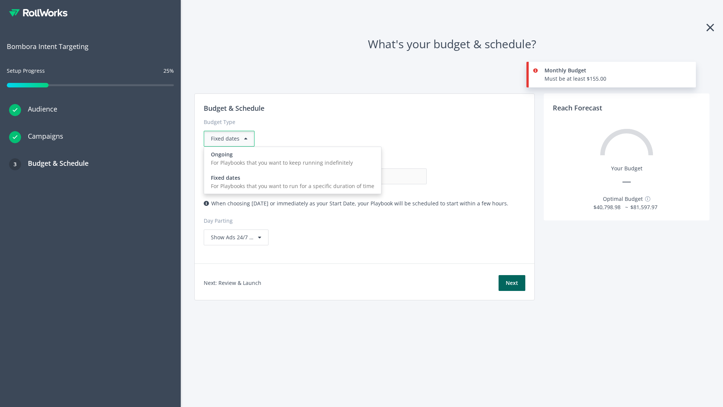
click at [290, 159] on div "For Playbooks that you want to keep running indefinitely" at bounding box center [292, 163] width 163 height 8
click at [352, 176] on input "0.00" at bounding box center [389, 176] width 75 height 16
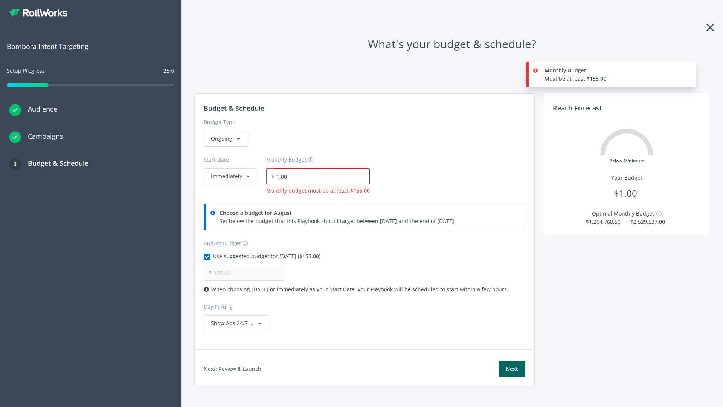
click at [319, 176] on input "1.00" at bounding box center [322, 176] width 96 height 16
type input "1,000.00"
click at [230, 168] on button "Immediately" at bounding box center [230, 176] width 53 height 16
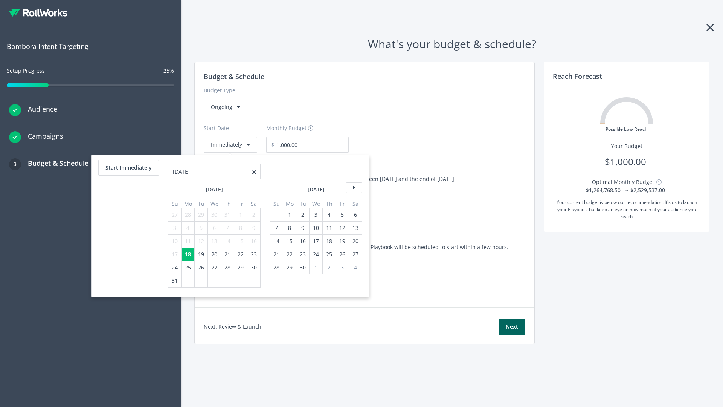
click at [353, 188] on icon at bounding box center [354, 187] width 16 height 11
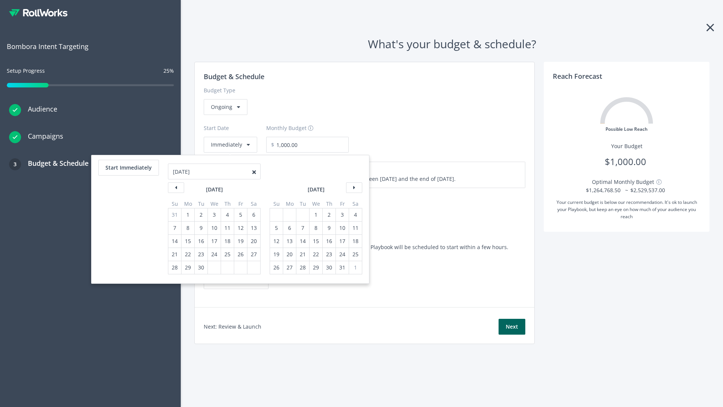
click at [276, 228] on div "5" at bounding box center [277, 227] width 10 height 13
type input "870.97"
click at [315, 215] on div "1" at bounding box center [316, 214] width 10 height 13
click at [128, 168] on button "Start Immediately" at bounding box center [128, 168] width 61 height 16
type input "08/18/2025"
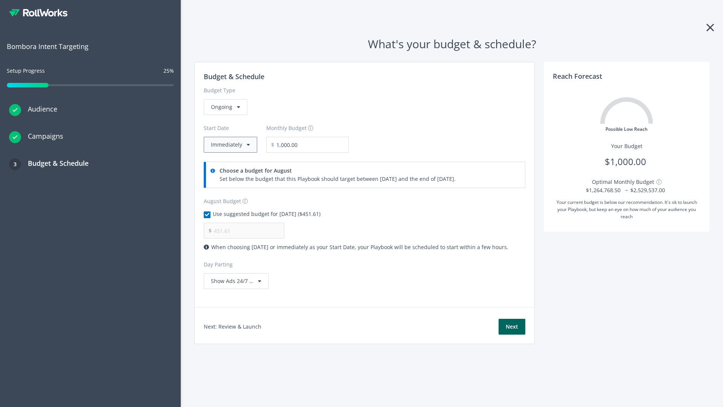
click at [230, 145] on button "Immediately" at bounding box center [230, 145] width 53 height 16
click at [512, 327] on button "Next" at bounding box center [512, 327] width 27 height 16
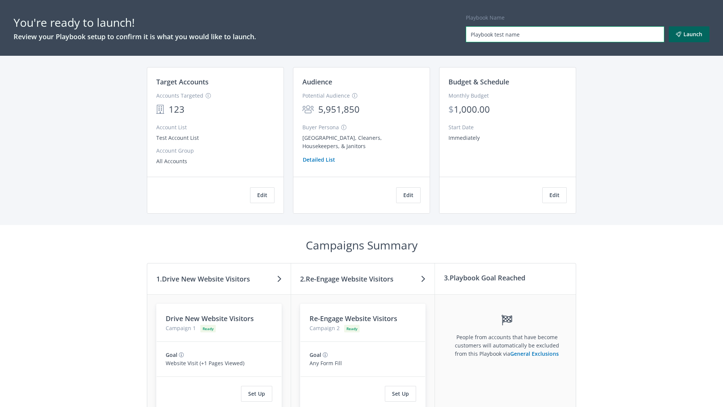
type input "Playbook test name"
click at [689, 34] on button "Launch" at bounding box center [689, 34] width 41 height 16
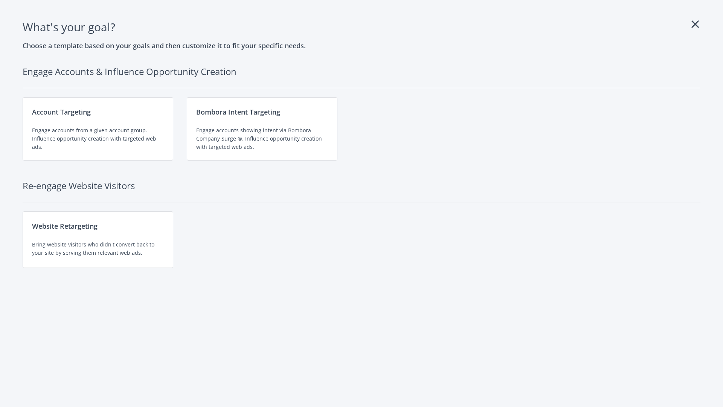
click at [98, 240] on div "Website Retargeting Bring website visitors who didn't convert back to your site…" at bounding box center [98, 239] width 151 height 57
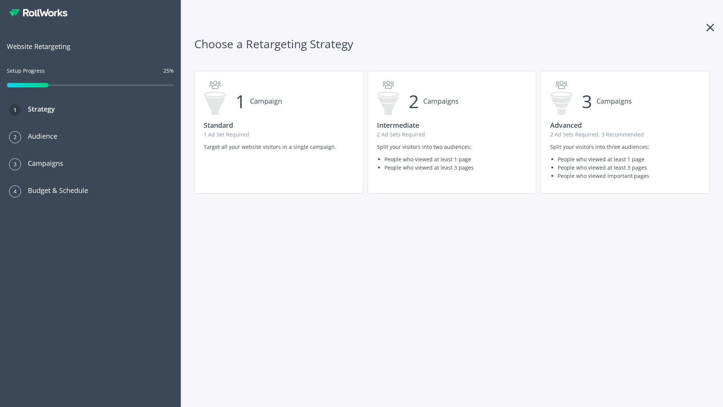
click at [625, 132] on p "2 Ad Sets Required, 3 Recommended" at bounding box center [625, 134] width 150 height 8
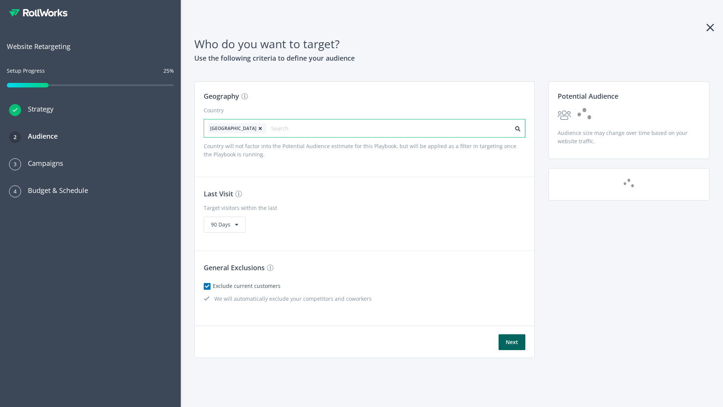
click at [284, 128] on input "text" at bounding box center [304, 128] width 67 height 11
type input "canada"
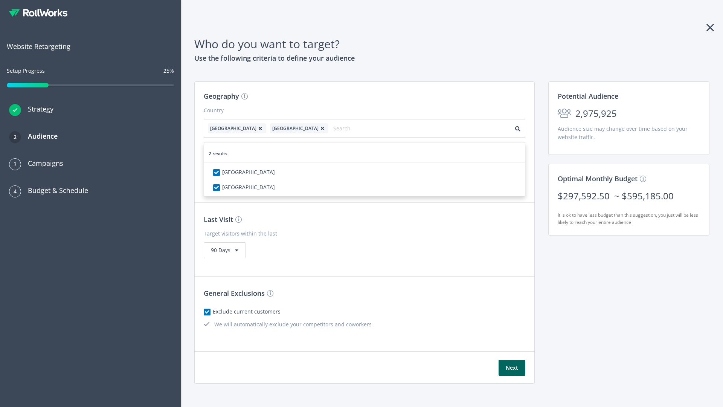
click at [257, 128] on icon at bounding box center [261, 128] width 8 height 5
click at [512, 360] on button "Next" at bounding box center [512, 368] width 27 height 16
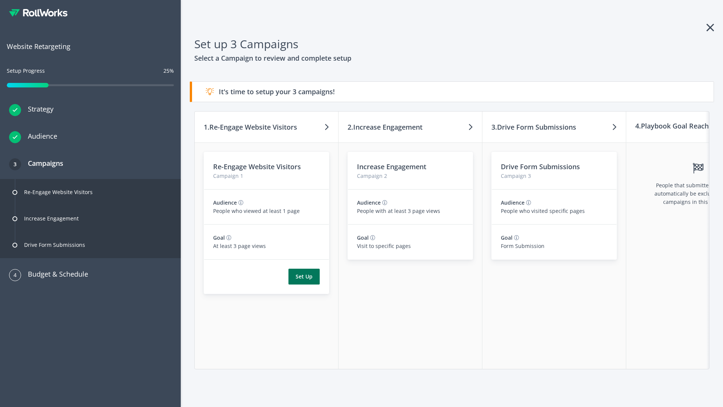
click at [304, 276] on button "Set Up" at bounding box center [304, 277] width 31 height 16
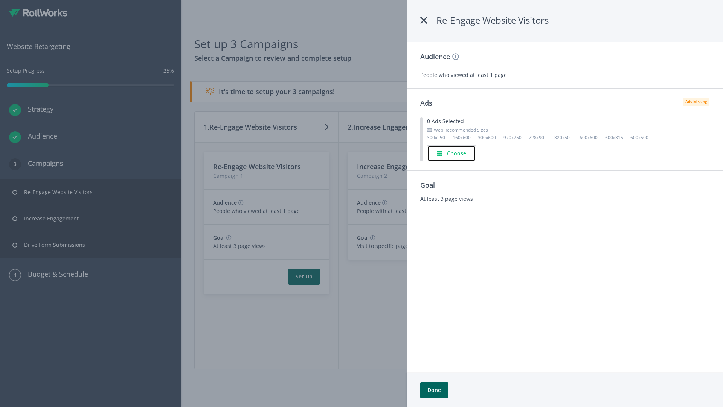
click at [452, 153] on h4 "Choose" at bounding box center [456, 153] width 19 height 8
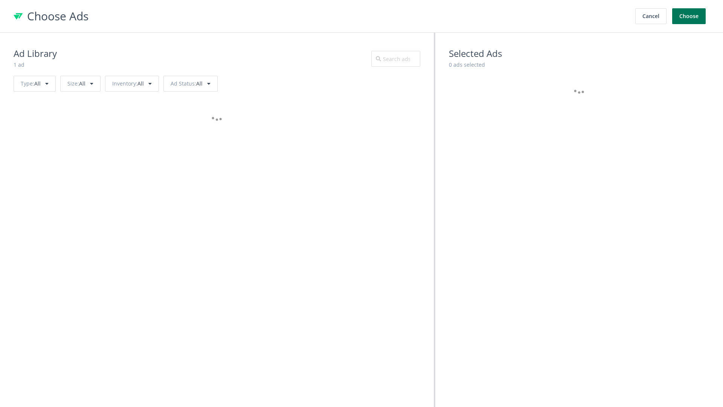
click at [689, 16] on button "Choose" at bounding box center [689, 16] width 34 height 16
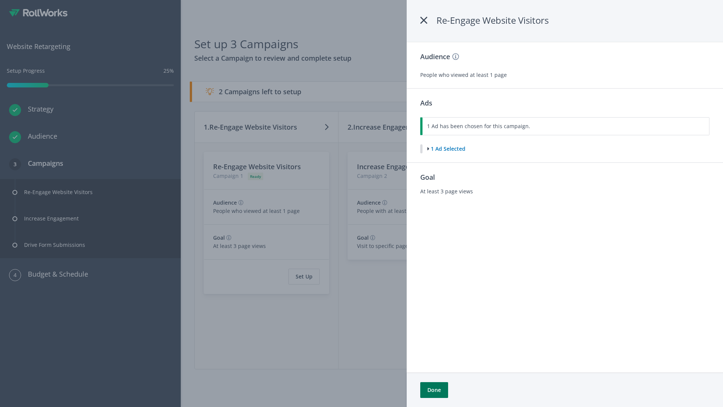
click at [434, 390] on button "Done" at bounding box center [434, 390] width 28 height 16
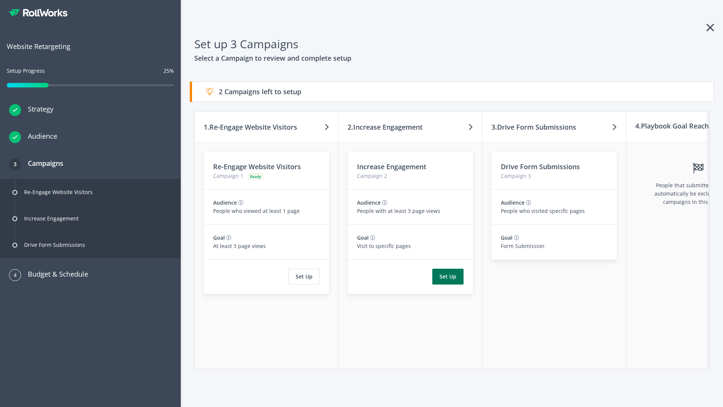
click at [448, 276] on button "Set Up" at bounding box center [447, 277] width 31 height 16
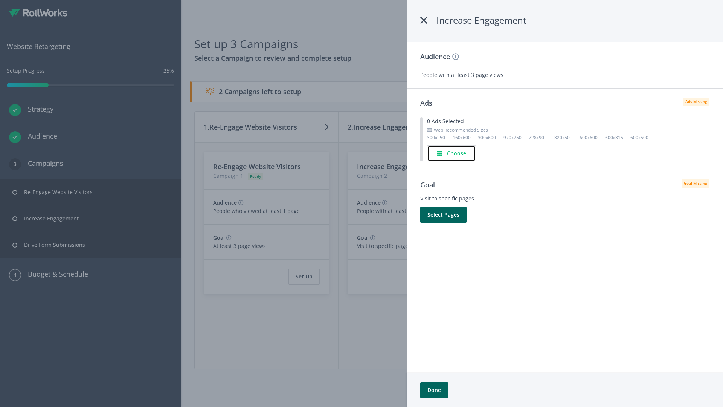
click at [452, 153] on h4 "Choose" at bounding box center [456, 153] width 19 height 8
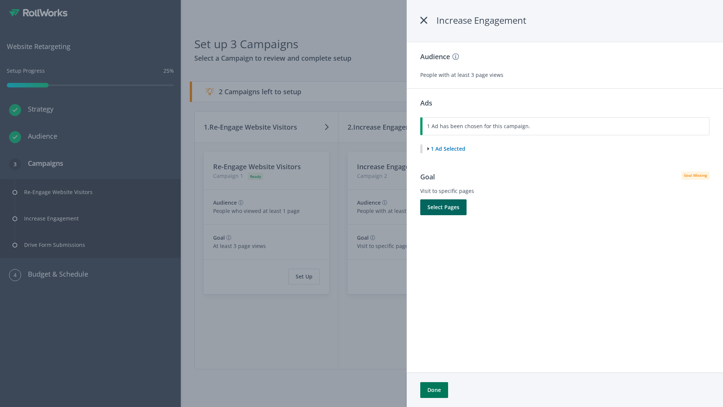
click at [434, 390] on button "Done" at bounding box center [434, 390] width 28 height 16
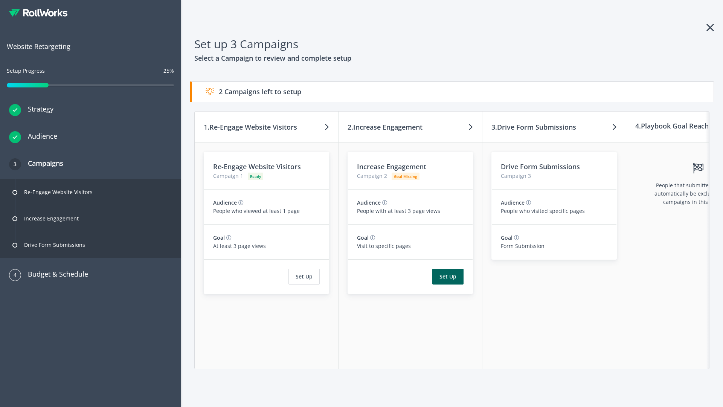
click at [448, 276] on button "Set Up" at bounding box center [447, 277] width 31 height 16
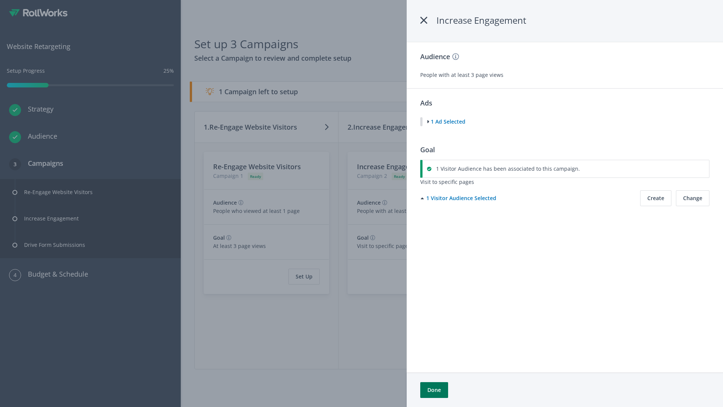
click at [434, 390] on button "Done" at bounding box center [434, 390] width 28 height 16
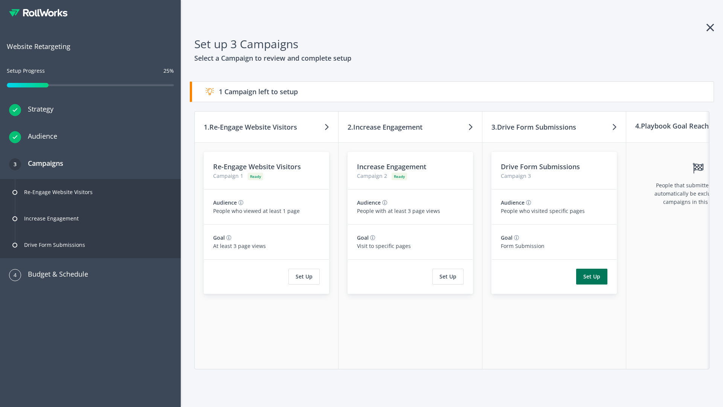
click at [592, 276] on button "Set Up" at bounding box center [591, 277] width 31 height 16
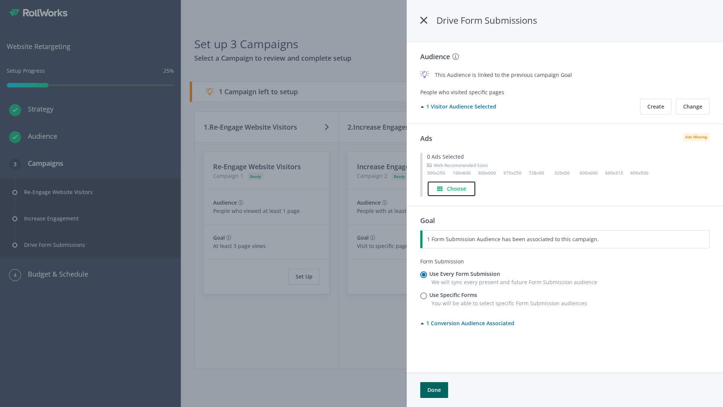
click at [452, 188] on h4 "Choose" at bounding box center [456, 189] width 19 height 8
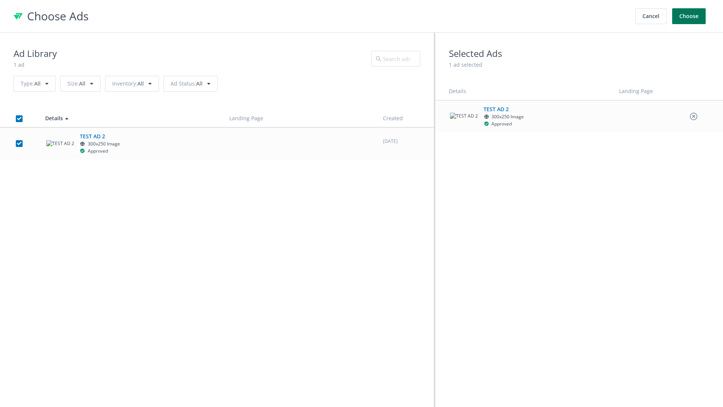
click at [689, 16] on button "Choose" at bounding box center [689, 16] width 34 height 16
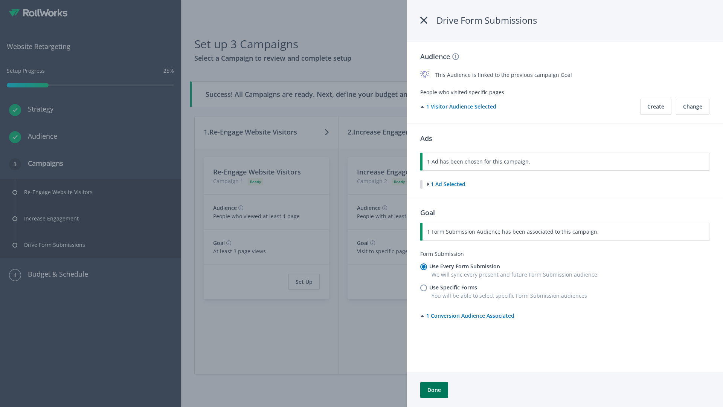
click at [434, 390] on button "Done" at bounding box center [434, 390] width 28 height 16
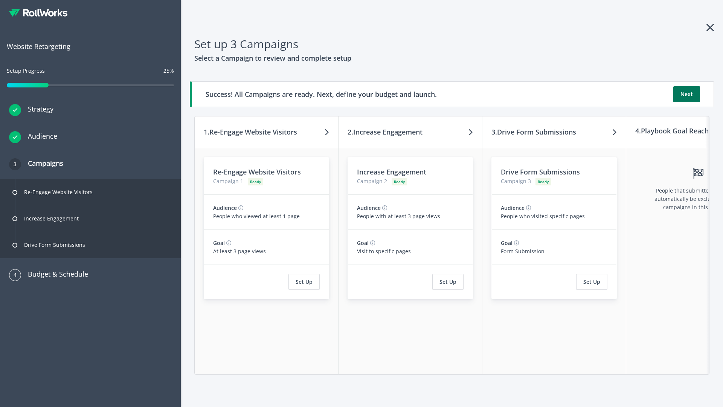
click at [687, 94] on button "Next" at bounding box center [687, 94] width 27 height 16
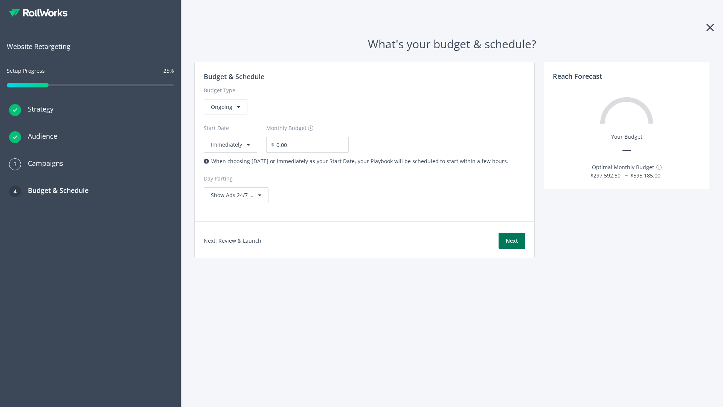
click at [512, 241] on button "Next" at bounding box center [512, 241] width 27 height 16
click at [225, 115] on div "Ongoing" at bounding box center [226, 107] width 44 height 16
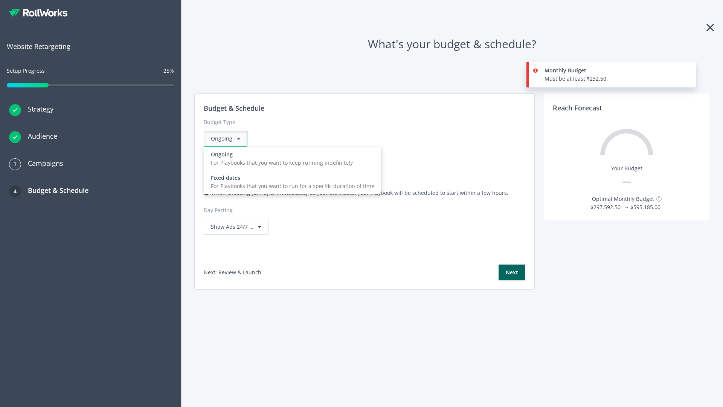
click at [290, 182] on div "For Playbooks that you want to run for a specific duration of time" at bounding box center [292, 186] width 163 height 8
click at [229, 139] on div "Ongoing" at bounding box center [226, 139] width 44 height 16
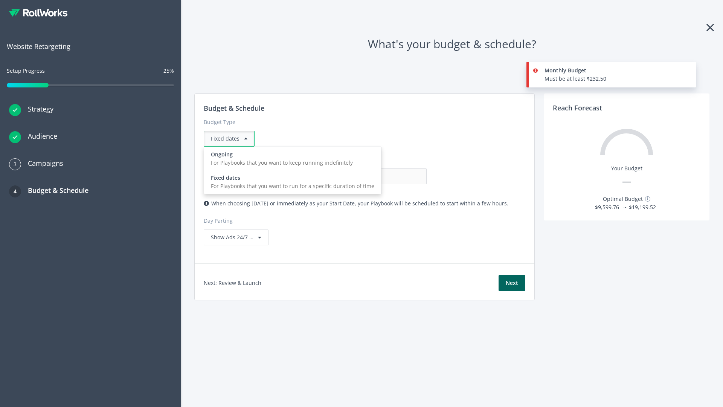
click at [290, 159] on div "For Playbooks that you want to keep running indefinitely" at bounding box center [292, 163] width 163 height 8
click at [352, 176] on input "0.00" at bounding box center [389, 176] width 75 height 16
click at [352, 176] on input "1.00" at bounding box center [389, 176] width 75 height 16
type input "1,000.00"
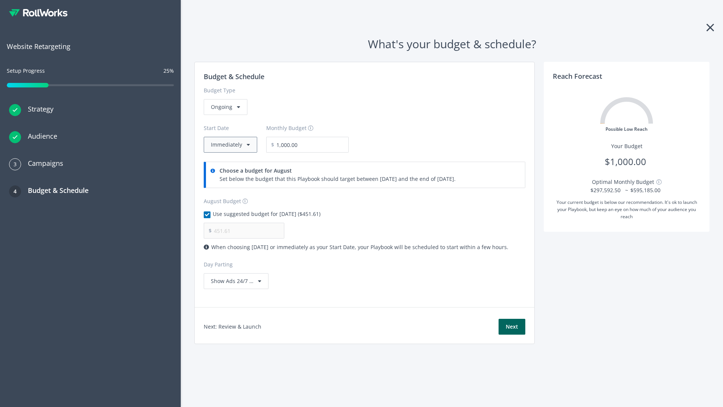
click at [230, 145] on button "Immediately" at bounding box center [230, 145] width 53 height 16
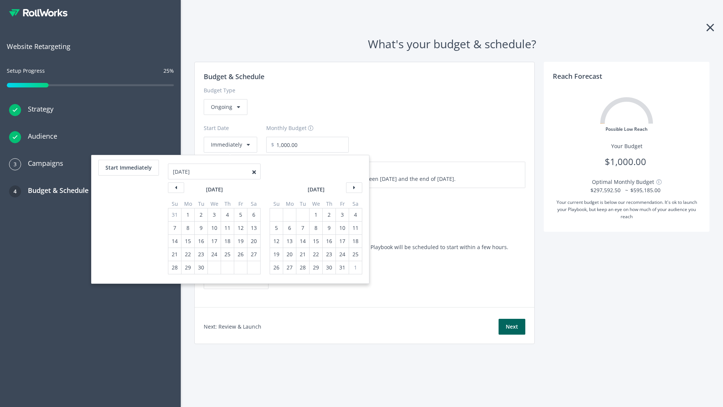
click at [276, 228] on div "5" at bounding box center [277, 227] width 10 height 13
type input "870.97"
click at [315, 215] on div "1" at bounding box center [316, 214] width 10 height 13
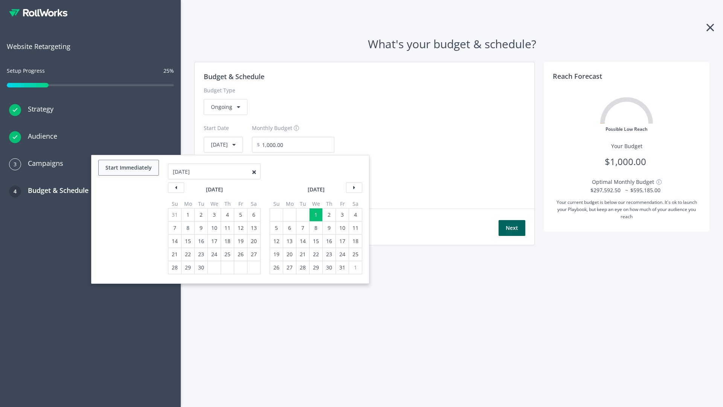
click at [128, 168] on button "Start Immediately" at bounding box center [128, 168] width 61 height 16
type input "[DATE]"
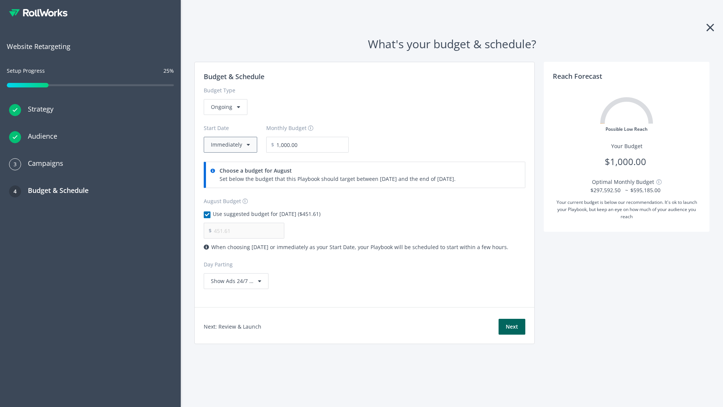
click at [230, 145] on button "Immediately" at bounding box center [230, 145] width 53 height 16
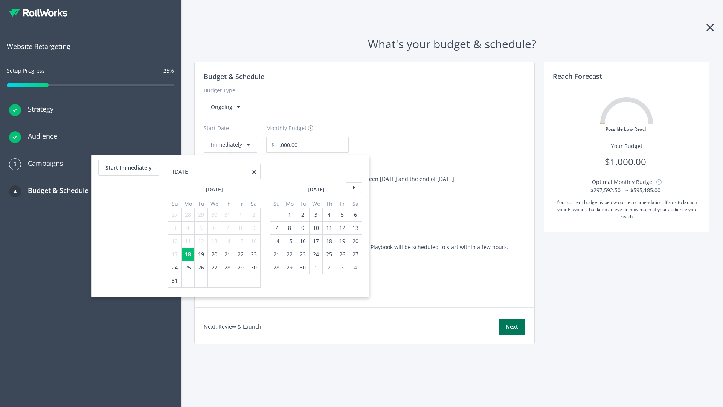
click at [512, 327] on button "Next" at bounding box center [512, 327] width 27 height 16
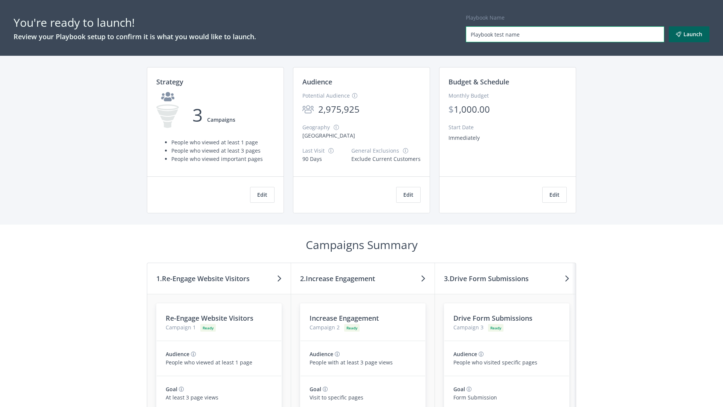
type input "Playbook test name"
click at [689, 34] on button "Launch" at bounding box center [689, 34] width 41 height 16
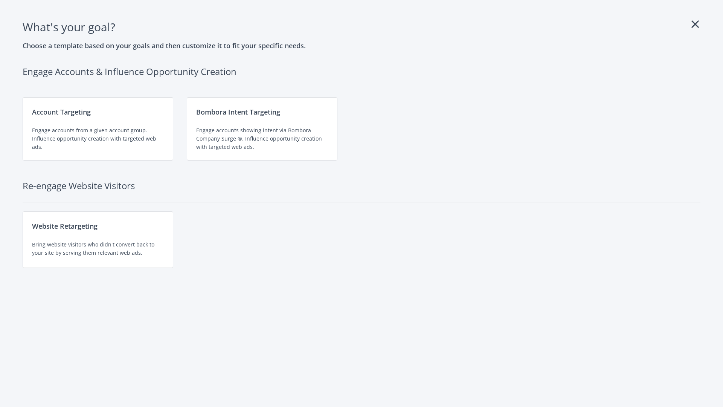
click at [98, 240] on div "Website Retargeting Bring website visitors who didn't convert back to your site…" at bounding box center [98, 239] width 151 height 57
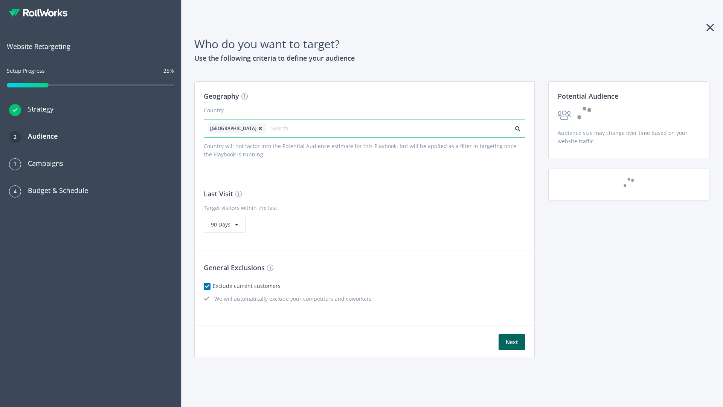
click at [284, 128] on input "text" at bounding box center [304, 128] width 67 height 11
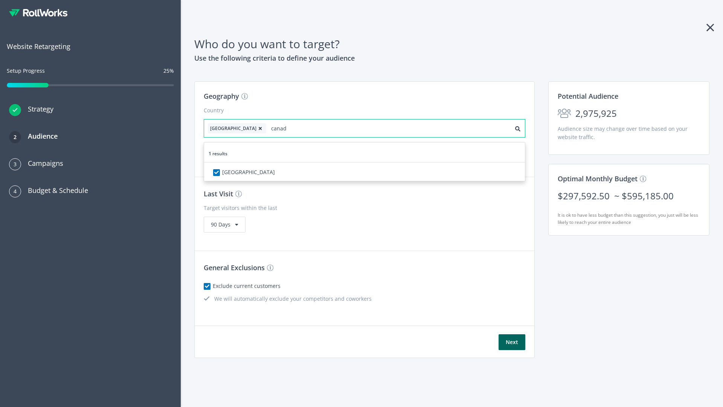
type input "[GEOGRAPHIC_DATA]"
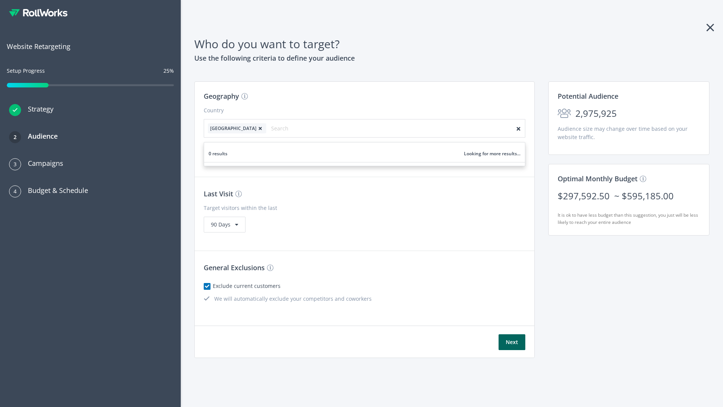
click at [257, 128] on icon at bounding box center [261, 128] width 8 height 5
click at [512, 342] on button "Next" at bounding box center [512, 342] width 27 height 16
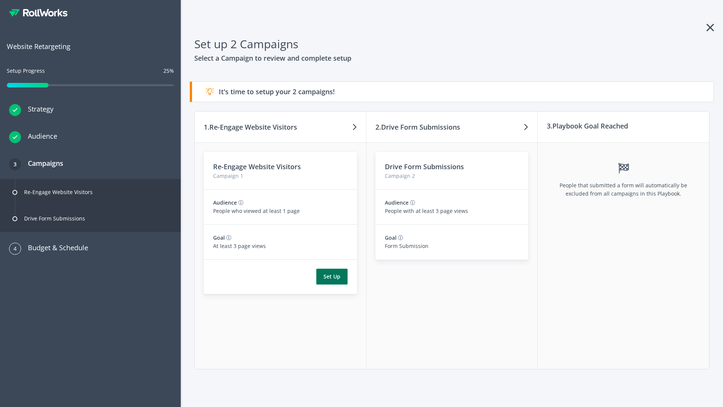
click at [332, 276] on button "Set Up" at bounding box center [331, 277] width 31 height 16
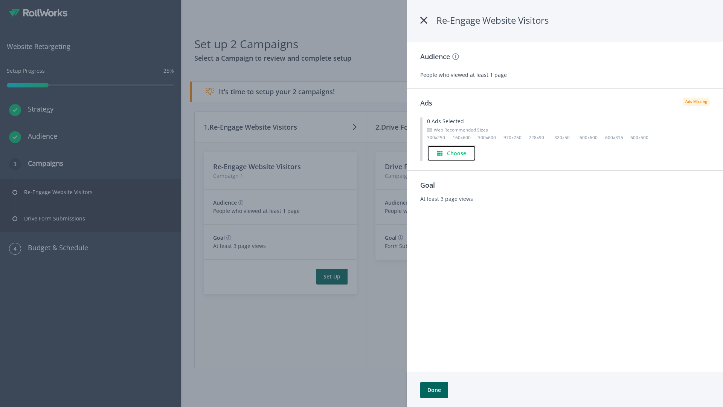
click at [452, 153] on h4 "Choose" at bounding box center [456, 153] width 19 height 8
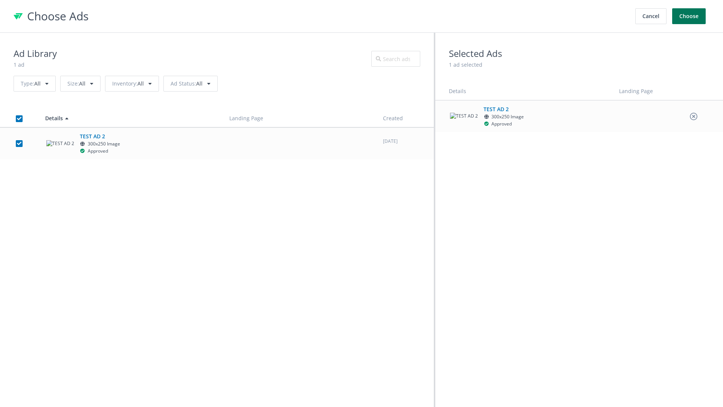
click at [689, 16] on button "Choose" at bounding box center [689, 16] width 34 height 16
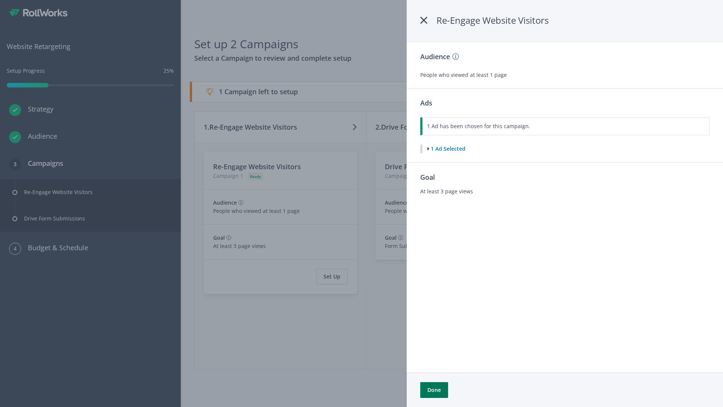
click at [434, 390] on button "Done" at bounding box center [434, 390] width 28 height 16
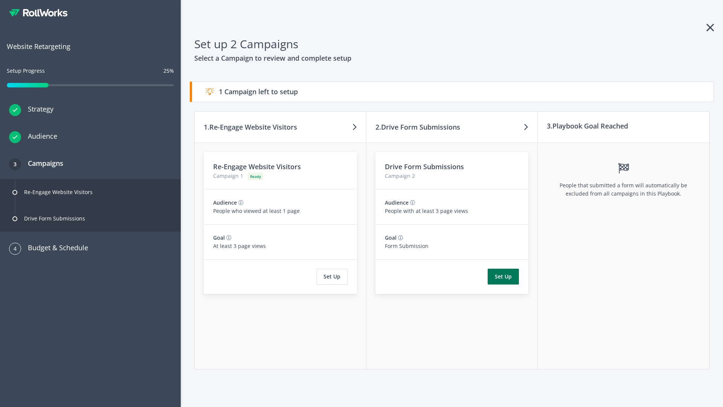
click at [504, 276] on button "Set Up" at bounding box center [503, 277] width 31 height 16
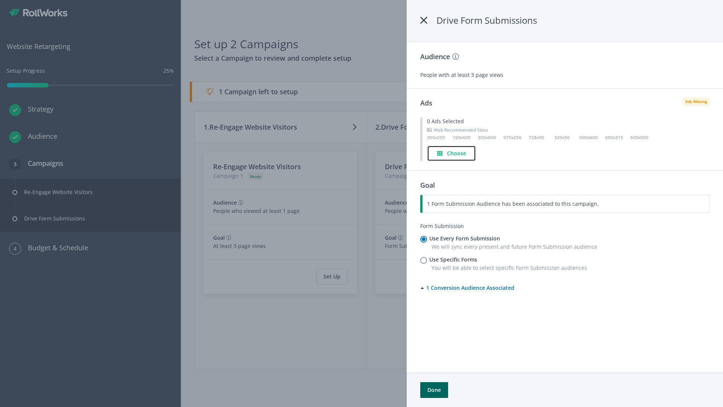
click at [452, 153] on h4 "Choose" at bounding box center [456, 153] width 19 height 8
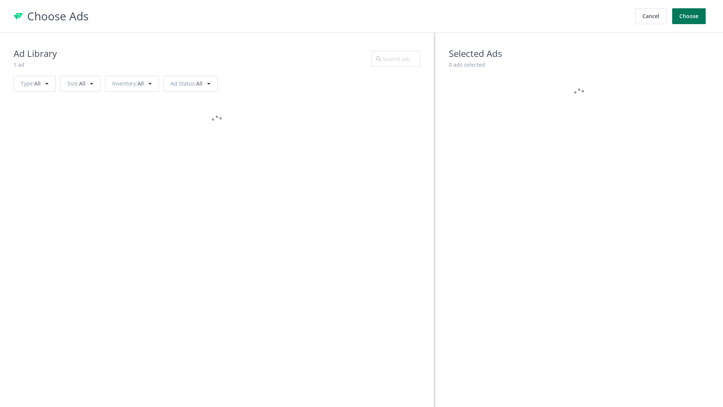
click at [689, 16] on button "Choose" at bounding box center [689, 16] width 34 height 16
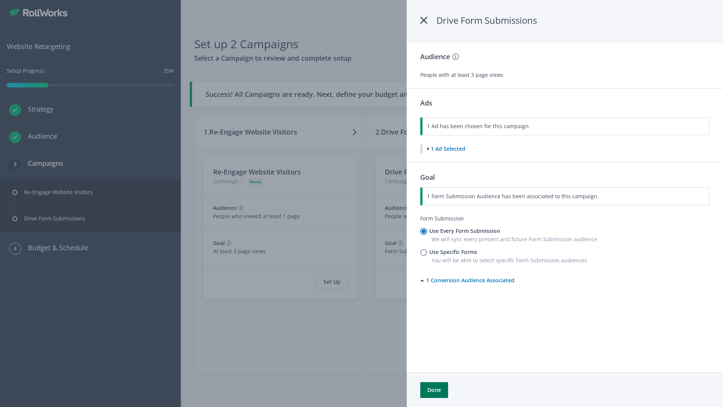
click at [434, 390] on button "Done" at bounding box center [434, 390] width 28 height 16
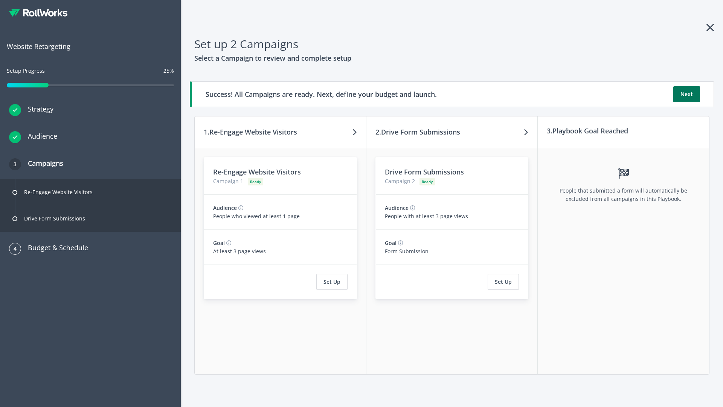
click at [687, 94] on button "Next" at bounding box center [687, 94] width 27 height 16
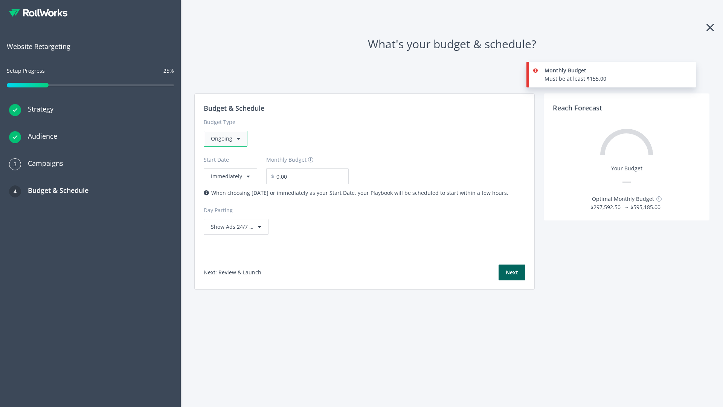
click at [225, 139] on div "Ongoing" at bounding box center [226, 139] width 44 height 16
click at [290, 182] on div "For Playbooks that you want to run for a specific duration of time" at bounding box center [292, 186] width 163 height 8
click at [229, 139] on div "Ongoing" at bounding box center [226, 139] width 44 height 16
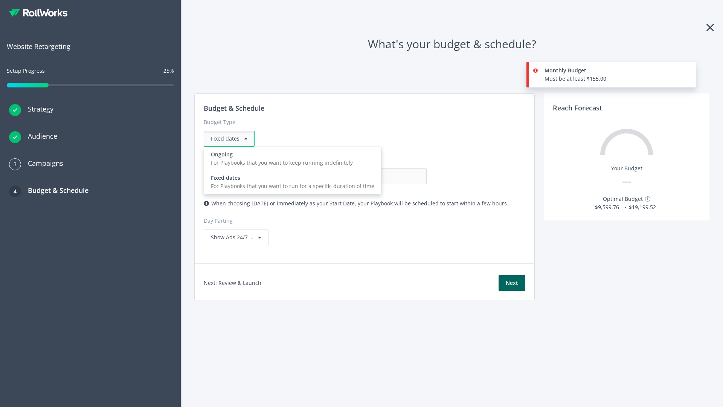
click at [290, 159] on div "For Playbooks that you want to keep running indefinitely" at bounding box center [292, 163] width 163 height 8
click at [352, 176] on input "0.00" at bounding box center [389, 176] width 75 height 16
click at [352, 176] on input "1.00" at bounding box center [389, 176] width 75 height 16
type input "1,000.00"
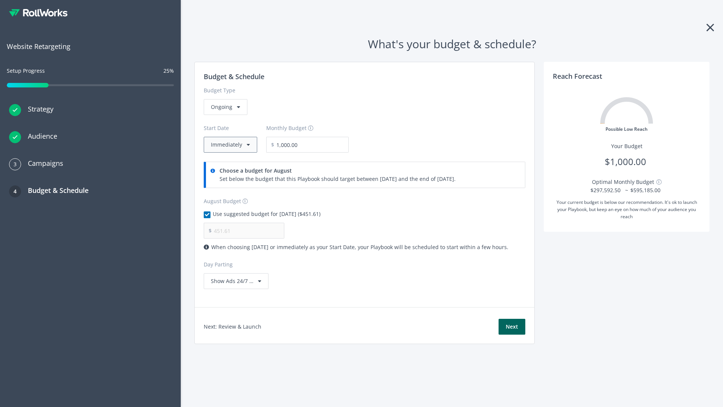
click at [230, 145] on button "Immediately" at bounding box center [230, 145] width 53 height 16
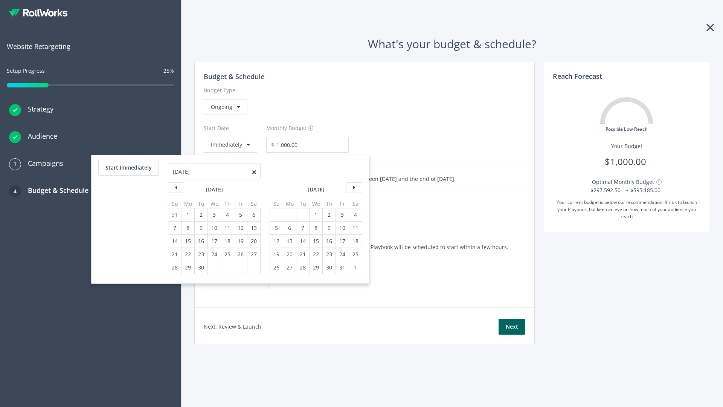
click at [276, 228] on div "5" at bounding box center [277, 227] width 10 height 13
type input "870.97"
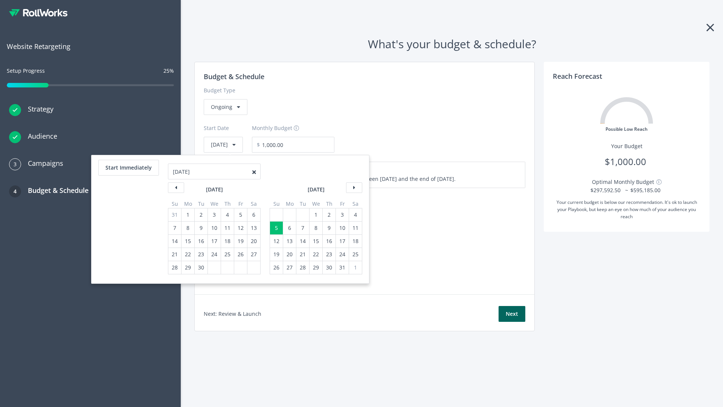
click at [315, 215] on div "1" at bounding box center [316, 214] width 10 height 13
click at [128, 168] on button "Start Immediately" at bounding box center [128, 168] width 61 height 16
type input "[DATE]"
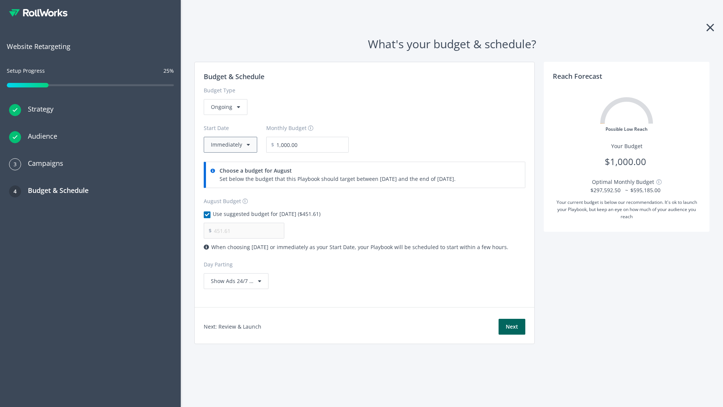
click at [230, 145] on button "Immediately" at bounding box center [230, 145] width 53 height 16
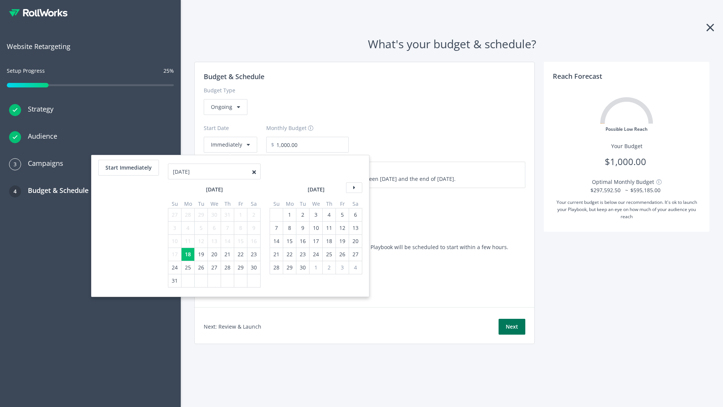
click at [512, 327] on button "Next" at bounding box center [512, 327] width 27 height 16
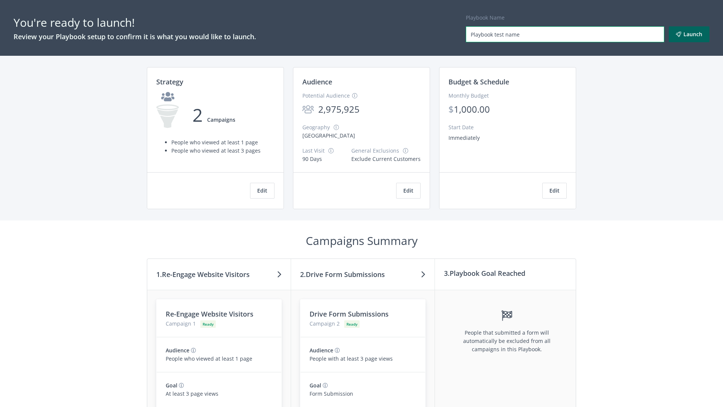
type input "Playbook test name"
click at [689, 34] on button "Launch" at bounding box center [689, 34] width 41 height 16
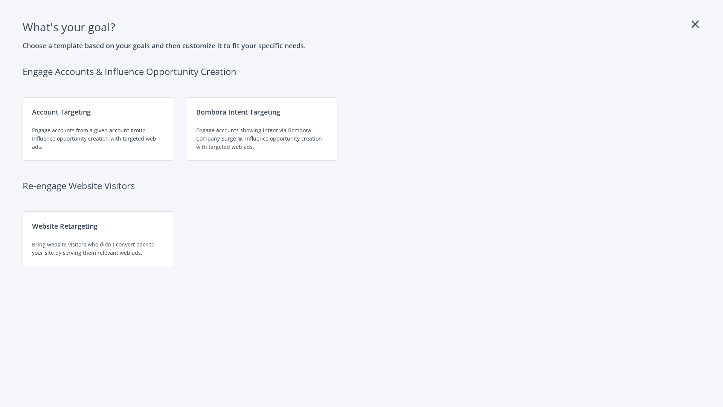
click at [98, 240] on div "Website Retargeting Bring website visitors who didn't convert back to your site…" at bounding box center [98, 239] width 151 height 57
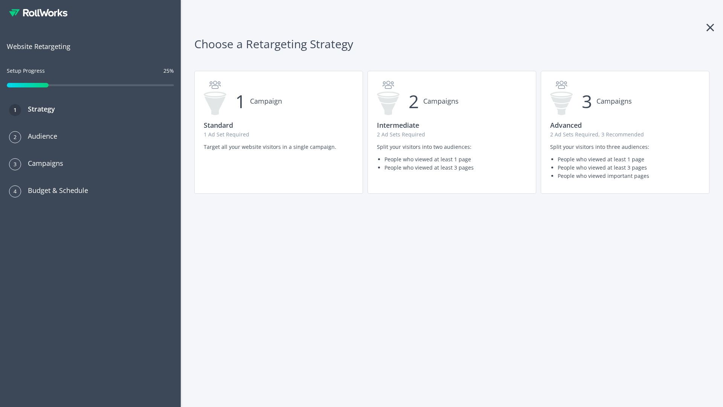
click at [279, 132] on p "1 Ad Set Required" at bounding box center [279, 134] width 150 height 8
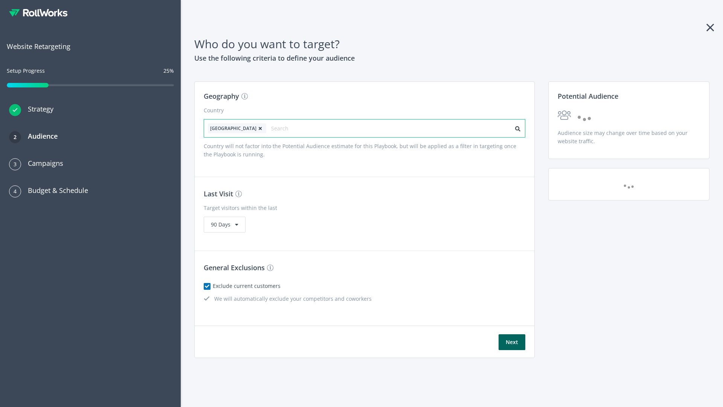
click at [284, 128] on input "text" at bounding box center [304, 128] width 67 height 11
type input "[GEOGRAPHIC_DATA]"
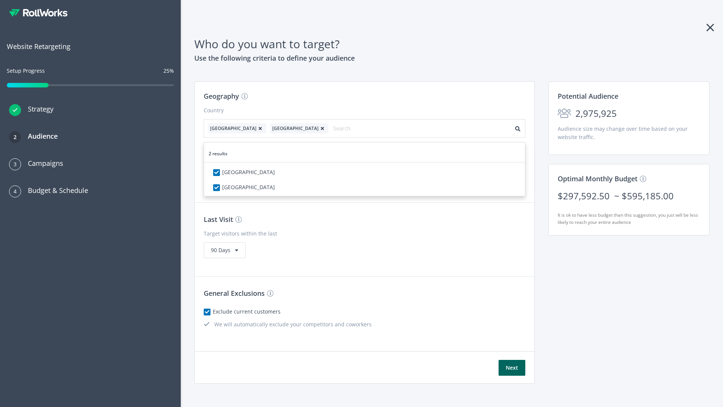
click at [257, 128] on icon at bounding box center [261, 128] width 8 height 5
click at [512, 360] on button "Next" at bounding box center [512, 368] width 27 height 16
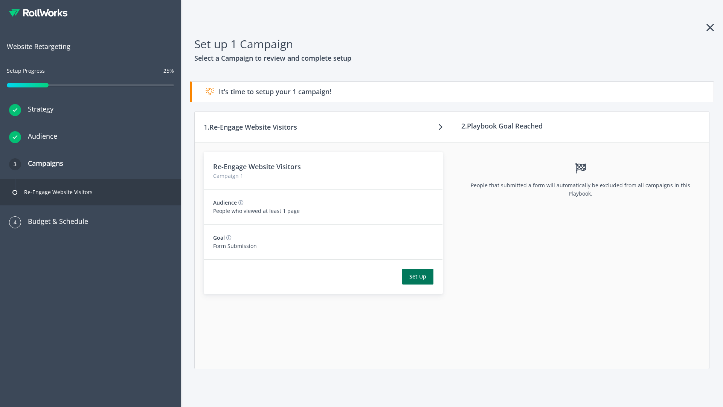
click at [418, 276] on button "Set Up" at bounding box center [417, 277] width 31 height 16
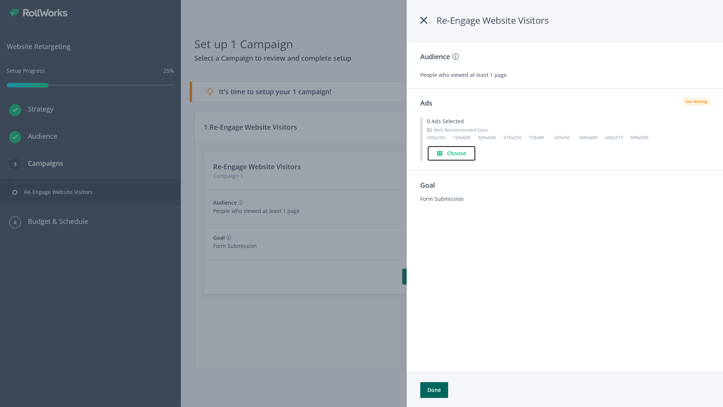
click at [452, 153] on h4 "Choose" at bounding box center [456, 153] width 19 height 8
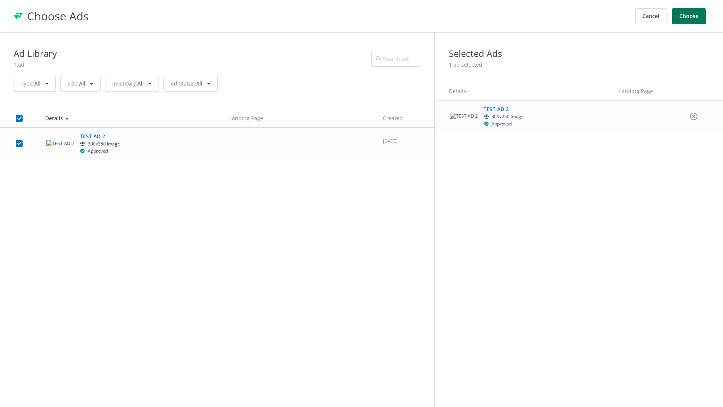
click at [689, 16] on button "Choose" at bounding box center [689, 16] width 34 height 16
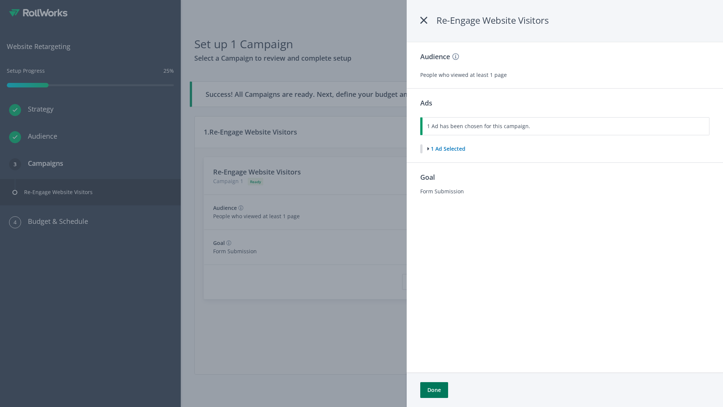
click at [434, 390] on button "Done" at bounding box center [434, 390] width 28 height 16
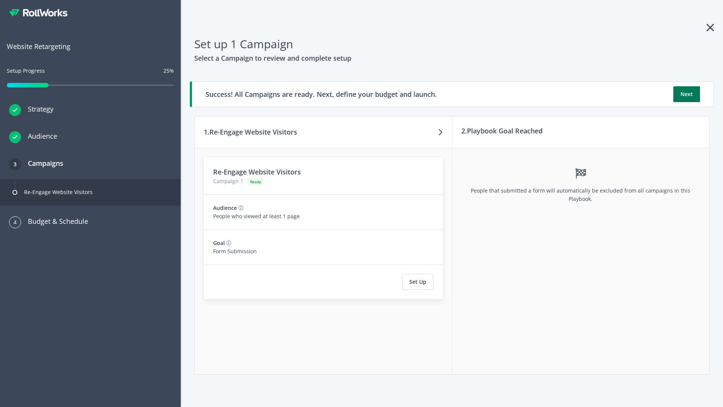
click at [687, 94] on button "Next" at bounding box center [687, 94] width 27 height 16
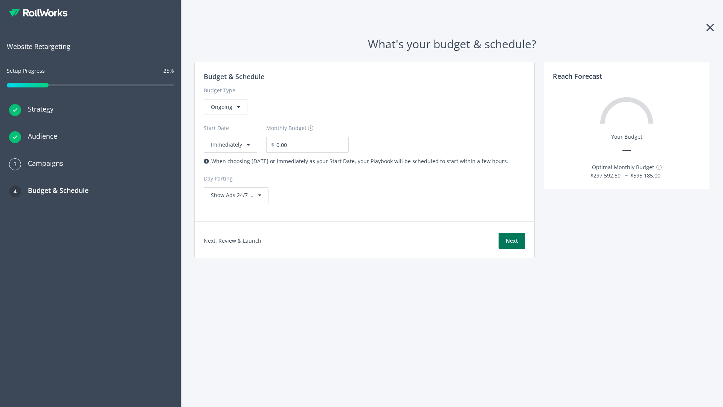
click at [512, 241] on button "Next" at bounding box center [512, 241] width 27 height 16
click at [225, 115] on div "Ongoing" at bounding box center [226, 107] width 44 height 16
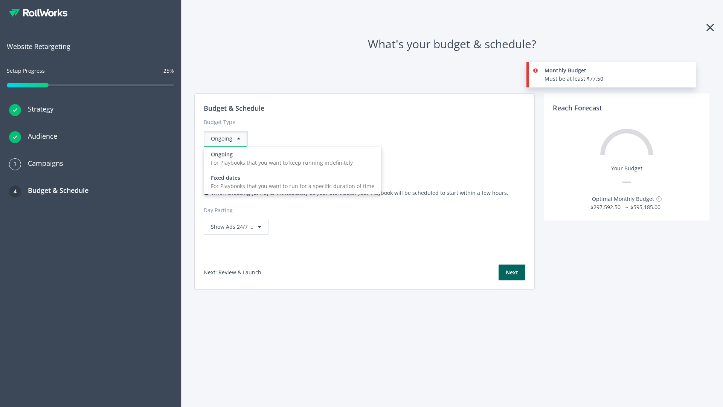
click at [290, 182] on div "For Playbooks that you want to run for a specific duration of time" at bounding box center [292, 186] width 163 height 8
click at [229, 139] on div "Ongoing" at bounding box center [226, 139] width 44 height 16
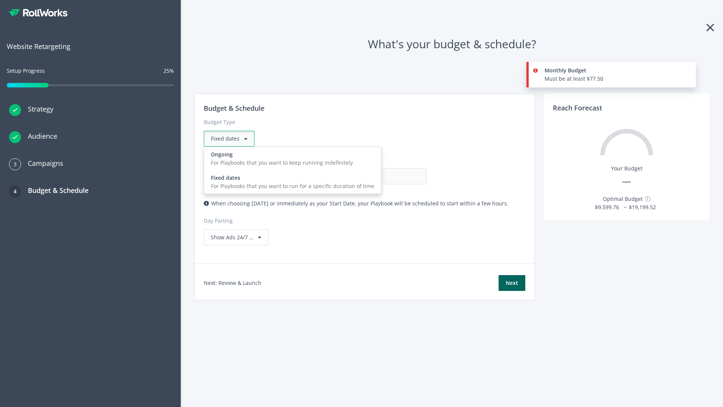
click at [290, 159] on div "For Playbooks that you want to keep running indefinitely" at bounding box center [292, 163] width 163 height 8
click at [352, 176] on input "0.00" at bounding box center [389, 176] width 75 height 16
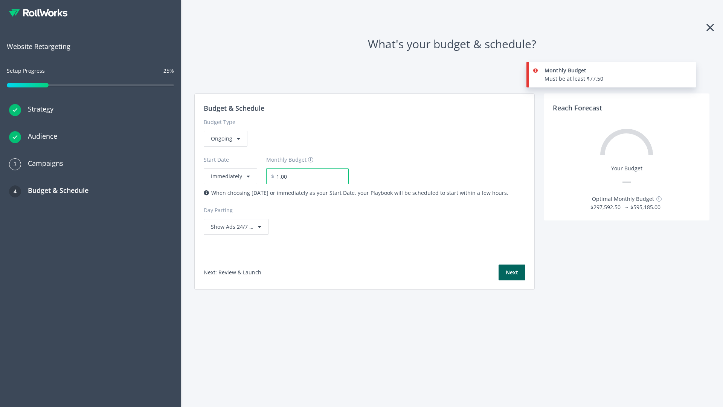
click at [318, 176] on input "1.00" at bounding box center [311, 176] width 75 height 16
type input "1,000.00"
click at [230, 168] on button "Immediately" at bounding box center [230, 176] width 53 height 16
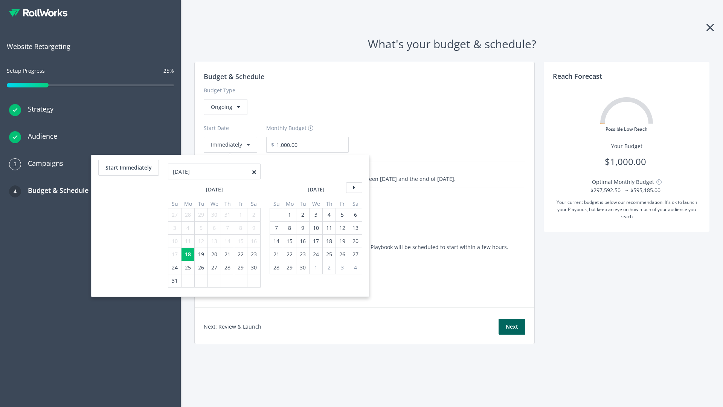
click at [353, 188] on icon at bounding box center [354, 187] width 16 height 11
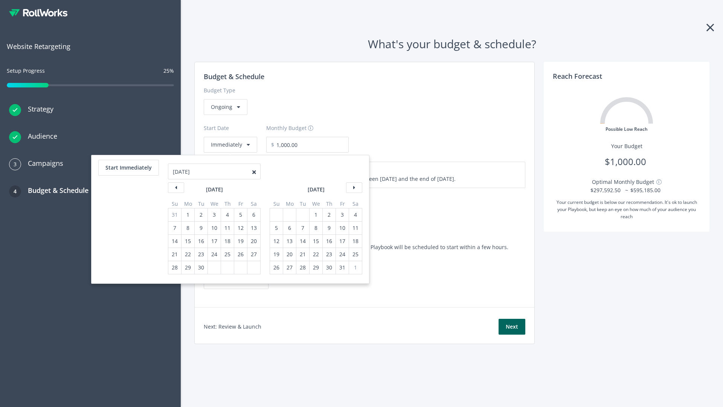
click at [276, 228] on div "5" at bounding box center [277, 227] width 10 height 13
type input "870.97"
click at [315, 215] on div "1" at bounding box center [316, 214] width 10 height 13
click at [128, 168] on button "Start Immediately" at bounding box center [128, 168] width 61 height 16
type input "08/18/2025"
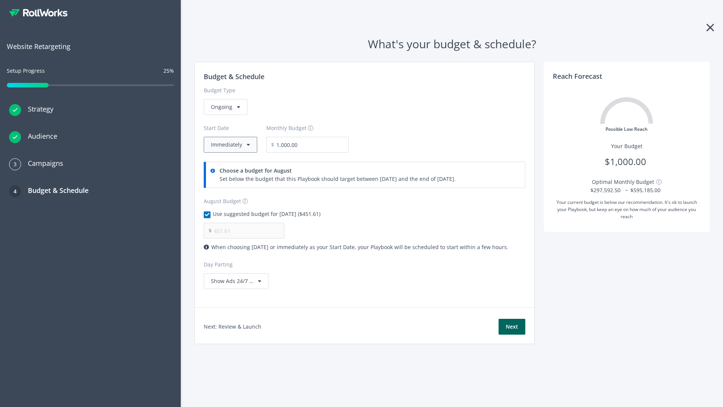
click at [230, 145] on button "Immediately" at bounding box center [230, 145] width 53 height 16
click at [512, 327] on button "Next" at bounding box center [512, 327] width 27 height 16
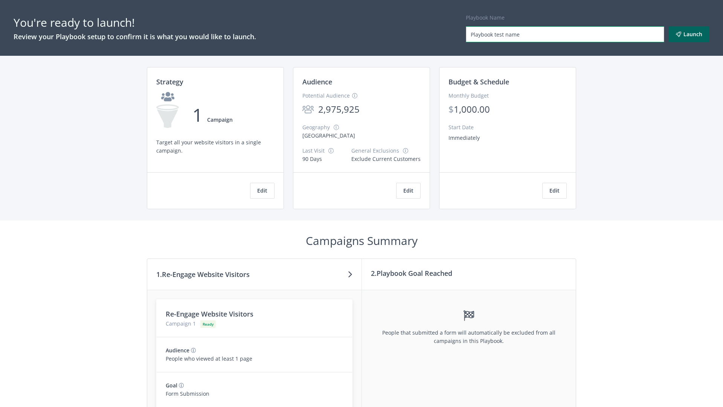
type input "Playbook test name"
click at [689, 34] on button "Launch" at bounding box center [689, 34] width 41 height 16
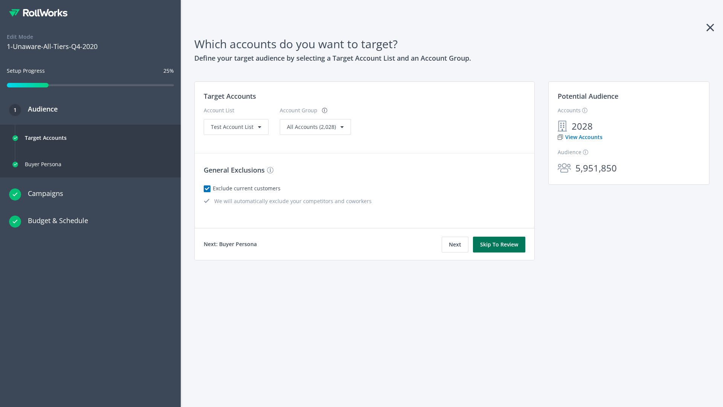
click at [499, 244] on button "Skip To Review" at bounding box center [499, 245] width 52 height 16
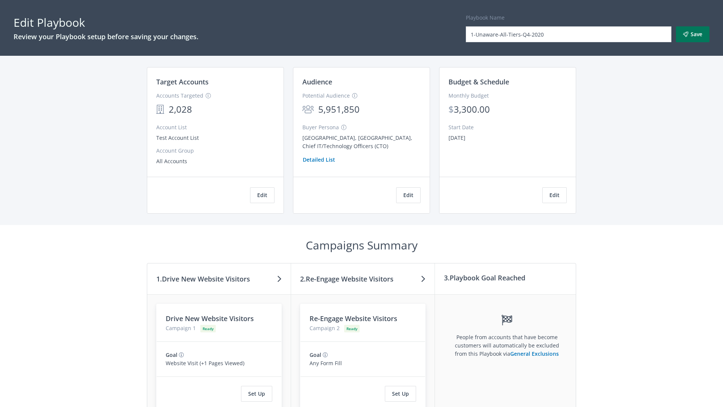
click at [693, 34] on button "Save" at bounding box center [693, 34] width 34 height 16
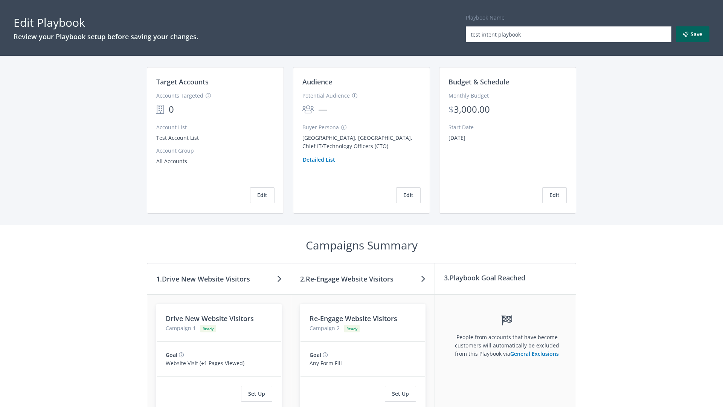
scroll to position [64, 0]
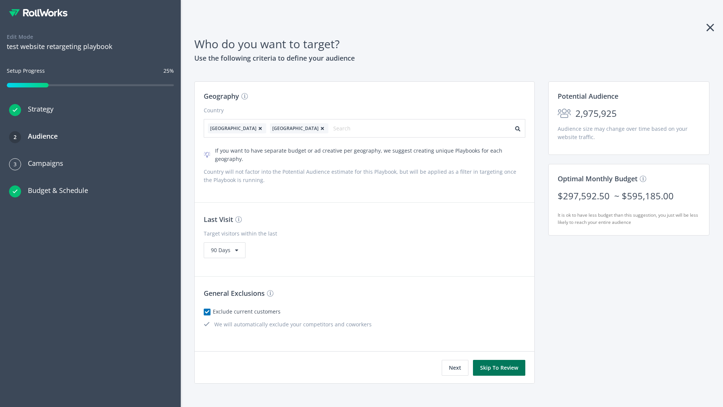
click at [499, 360] on button "Skip To Review" at bounding box center [499, 368] width 52 height 16
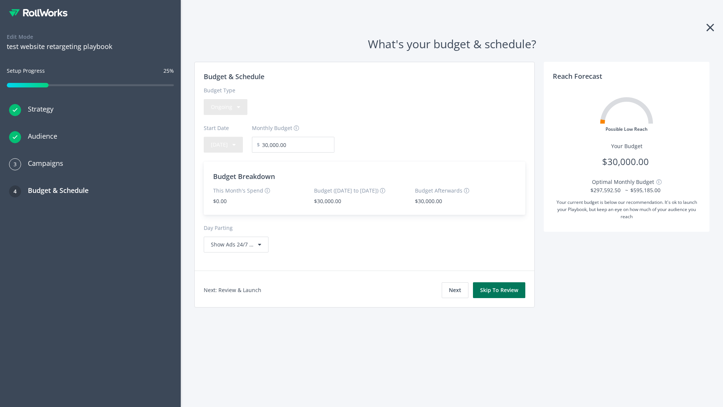
click at [499, 290] on button "Skip To Review" at bounding box center [499, 290] width 52 height 16
